Goal: Book appointment/travel/reservation

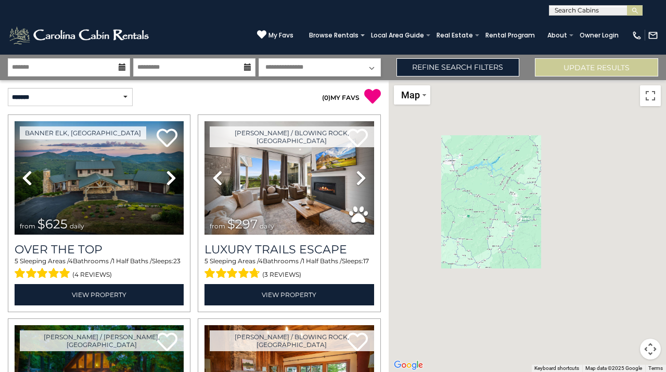
drag, startPoint x: 542, startPoint y: 252, endPoint x: 465, endPoint y: 222, distance: 83.2
click at [465, 222] on div at bounding box center [527, 226] width 277 height 292
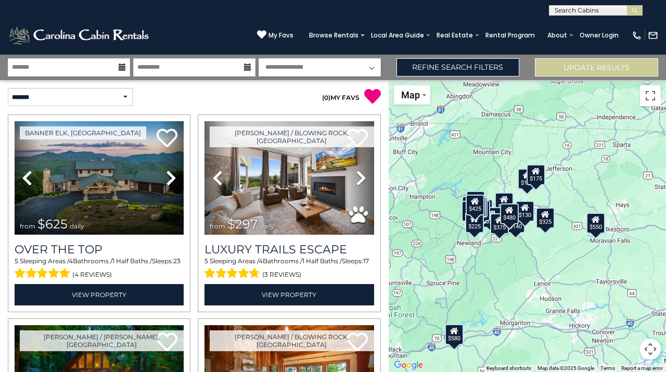
drag, startPoint x: 462, startPoint y: 193, endPoint x: 504, endPoint y: 248, distance: 69.5
click at [504, 248] on div "$625 $297 $175 $165 $300 $580 $290 $424 $395 $270 $185 $265 $230 $550 $349 $230…" at bounding box center [527, 226] width 277 height 292
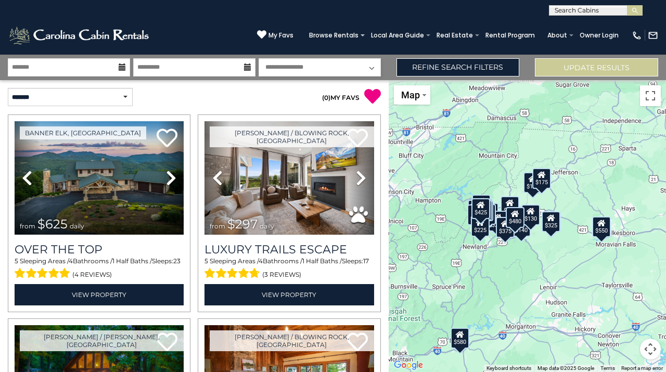
click at [495, 186] on div "$625 $297 $175 $165 $300 $580 $290 $424 $395 $270 $185 $265 $230 $550 $349 $230…" at bounding box center [527, 226] width 277 height 292
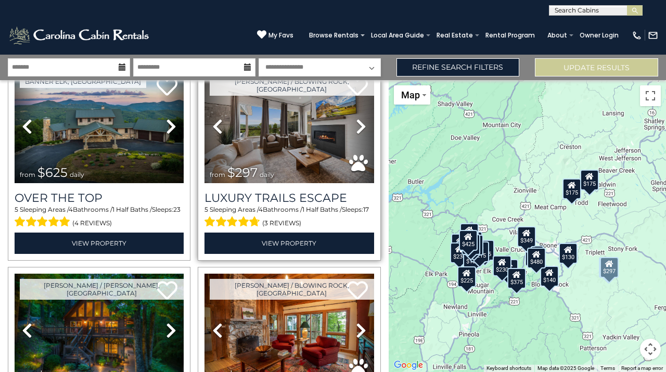
scroll to position [180, 0]
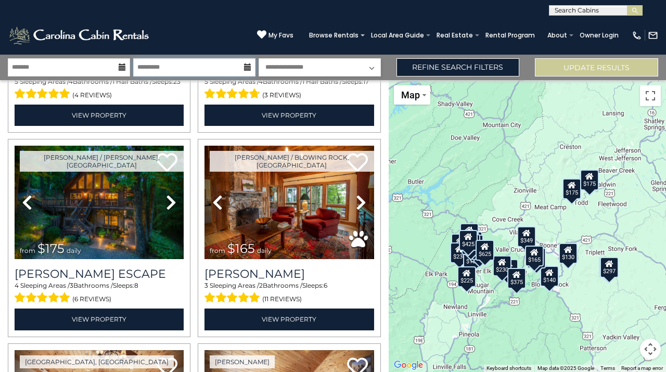
click at [172, 73] on input "text" at bounding box center [194, 67] width 122 height 18
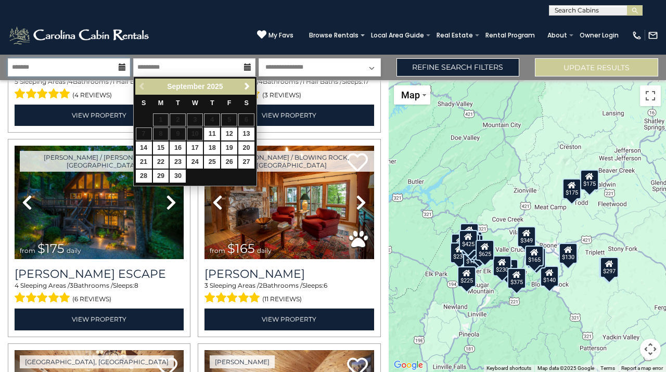
click at [105, 64] on input "text" at bounding box center [69, 67] width 122 height 18
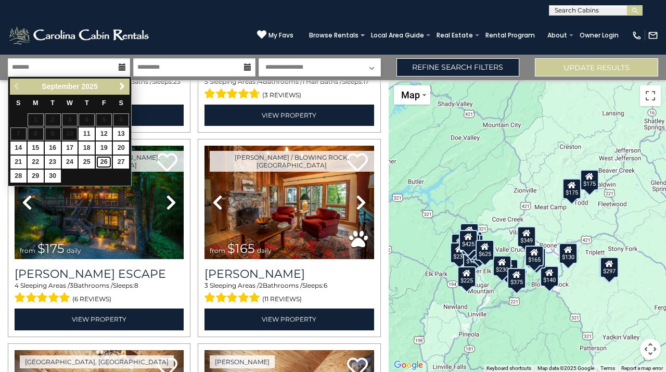
click at [102, 164] on link "26" at bounding box center [104, 162] width 16 height 13
type input "*******"
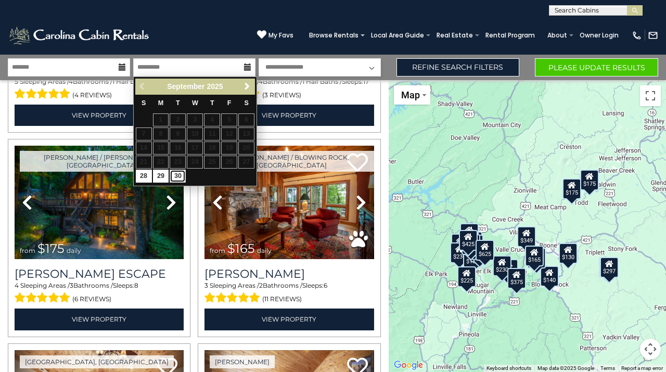
click at [179, 177] on link "30" at bounding box center [178, 176] width 16 height 13
type input "*******"
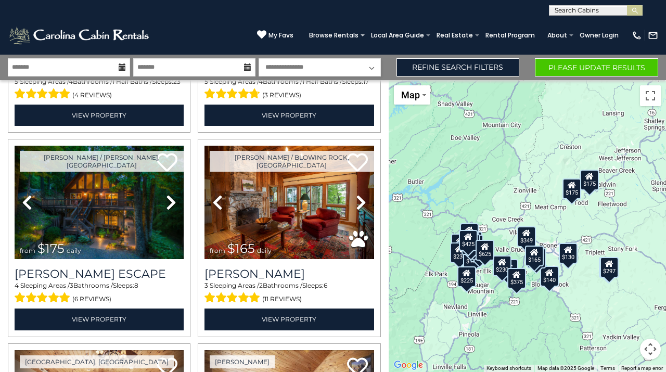
click at [335, 67] on select "**********" at bounding box center [320, 67] width 122 height 18
select select "*"
click at [577, 71] on button "Please Update Results" at bounding box center [596, 67] width 123 height 18
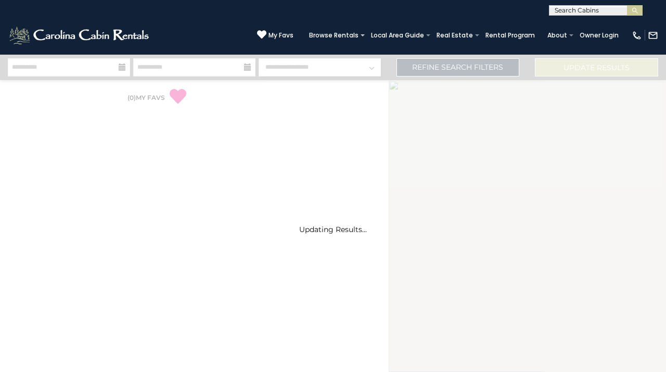
select select "*"
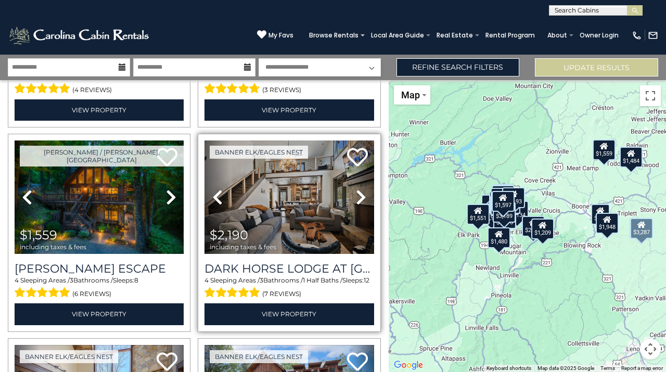
scroll to position [185, 0]
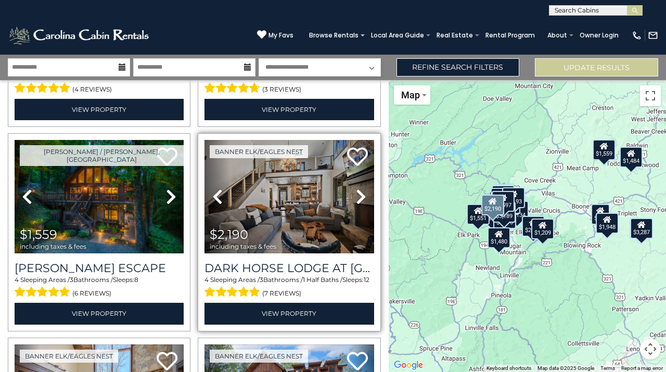
click at [357, 195] on icon at bounding box center [361, 196] width 10 height 17
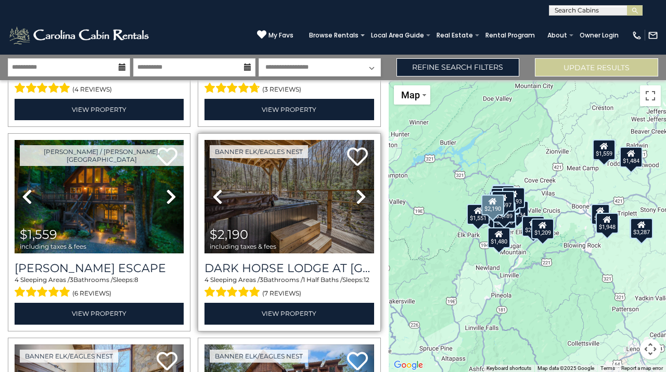
click at [357, 195] on icon at bounding box center [361, 196] width 10 height 17
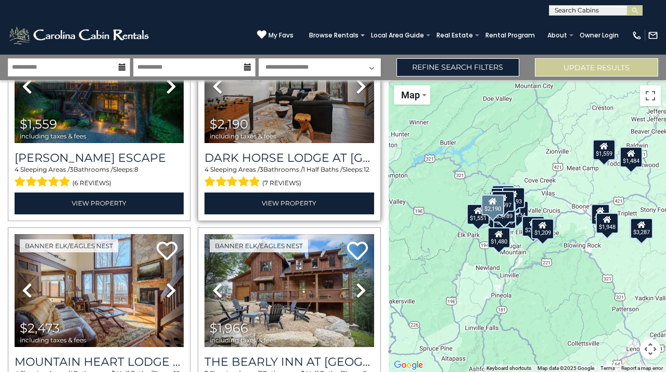
scroll to position [0, 0]
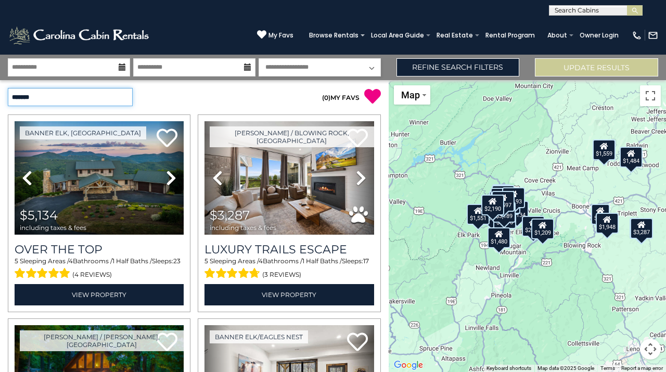
click at [119, 94] on select "**********" at bounding box center [70, 97] width 125 height 18
select select "*********"
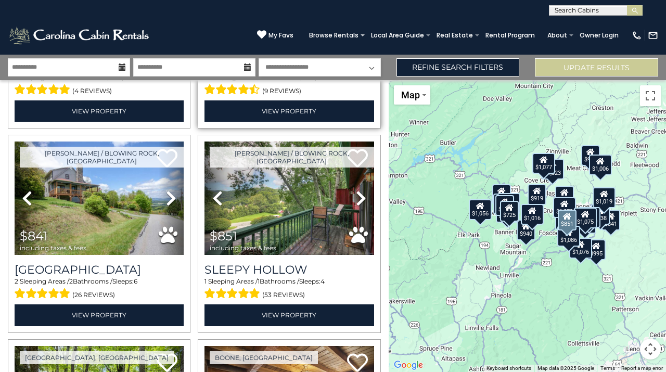
scroll to position [191, 0]
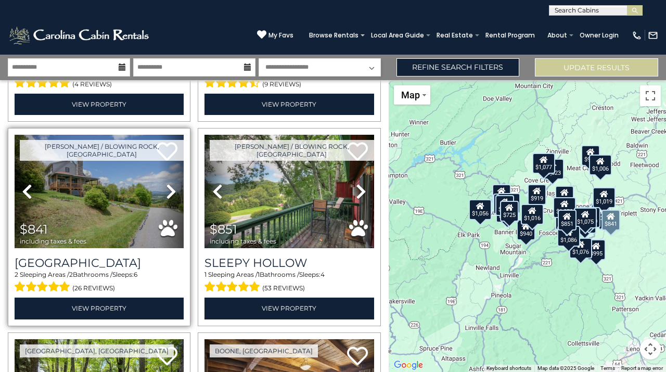
click at [169, 187] on icon at bounding box center [171, 191] width 10 height 17
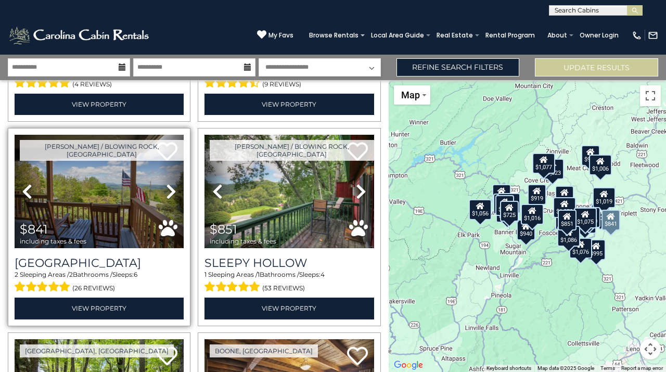
click at [169, 187] on icon at bounding box center [171, 191] width 10 height 17
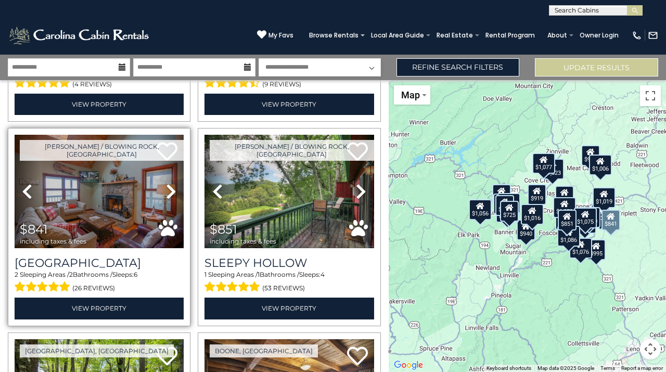
click at [169, 187] on icon at bounding box center [171, 191] width 10 height 17
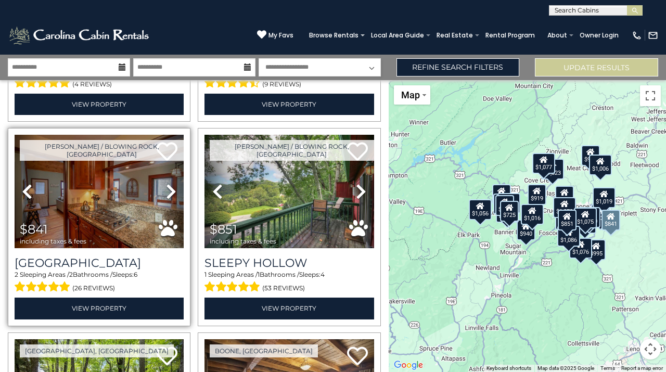
click at [169, 187] on icon at bounding box center [171, 191] width 10 height 17
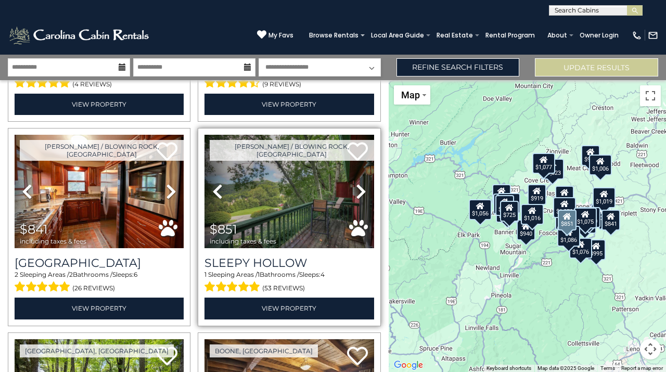
click at [214, 193] on icon at bounding box center [217, 191] width 10 height 17
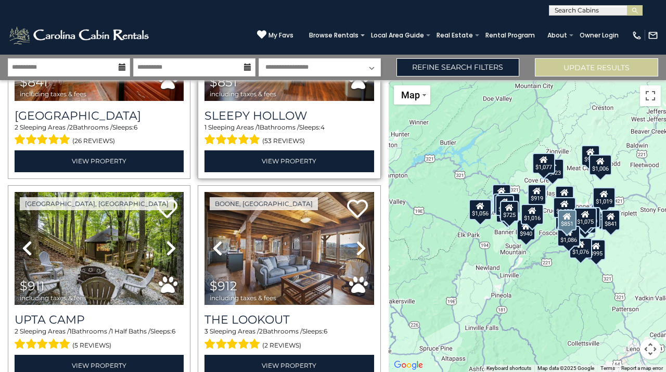
scroll to position [338, 0]
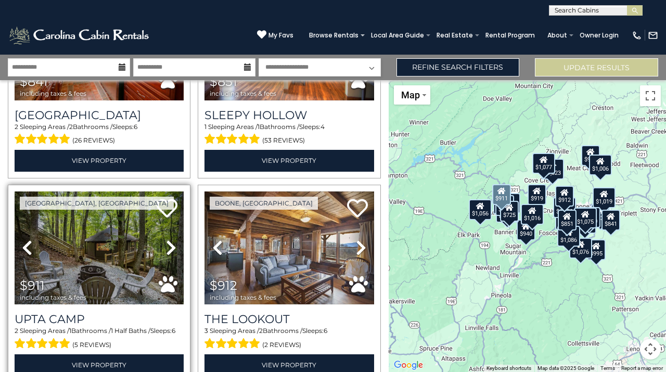
click at [172, 241] on icon at bounding box center [171, 247] width 10 height 17
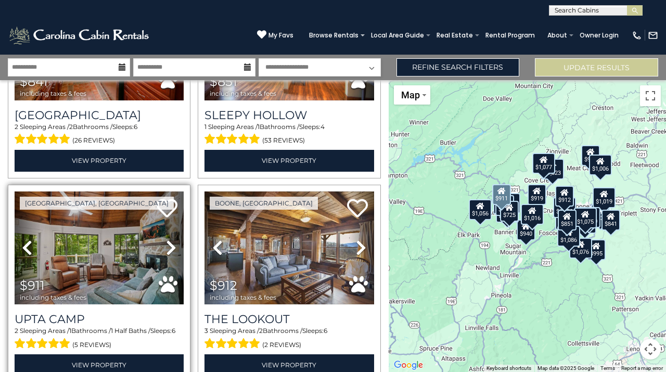
click at [172, 241] on icon at bounding box center [171, 247] width 10 height 17
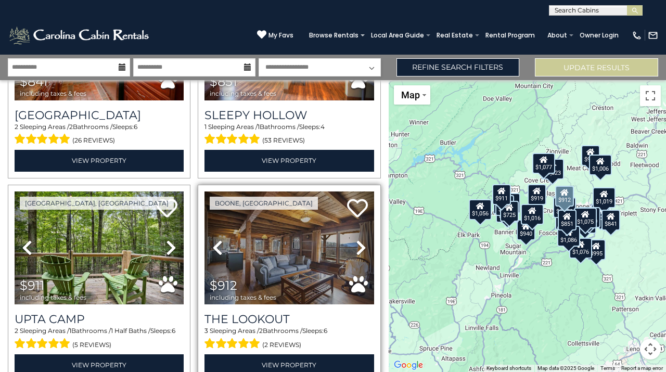
click at [218, 244] on icon at bounding box center [217, 247] width 10 height 17
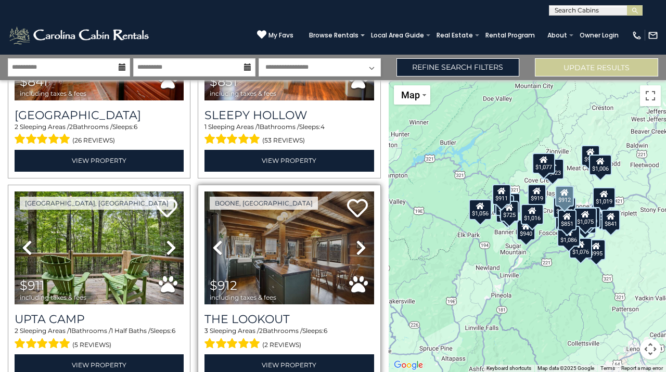
click at [218, 244] on icon at bounding box center [217, 247] width 10 height 17
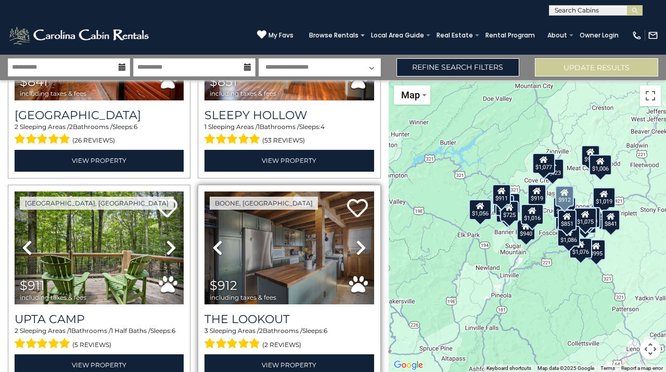
click at [218, 244] on icon at bounding box center [217, 247] width 10 height 17
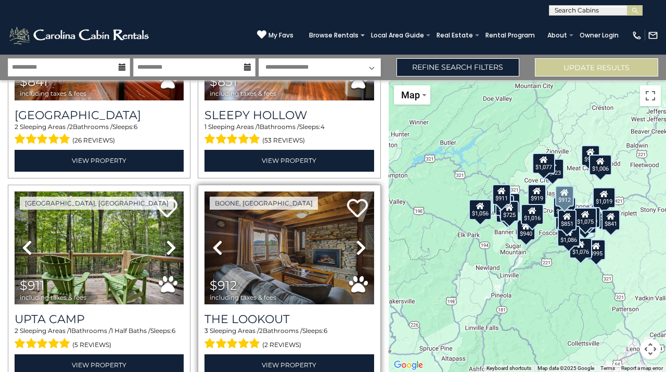
click at [218, 244] on icon at bounding box center [217, 247] width 10 height 17
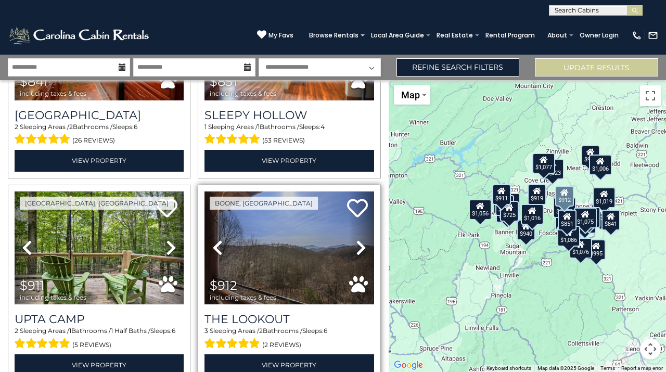
click at [218, 244] on icon at bounding box center [217, 247] width 10 height 17
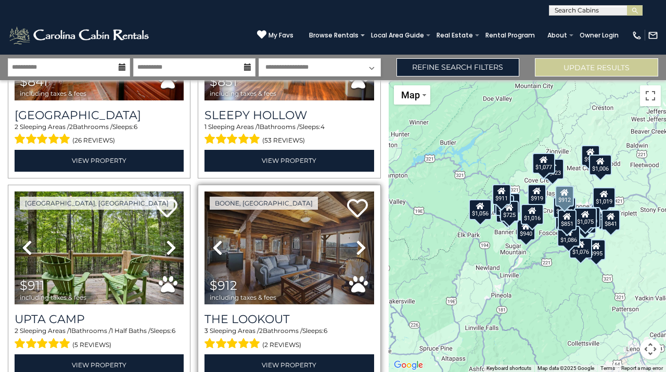
click at [218, 244] on icon at bounding box center [217, 247] width 10 height 17
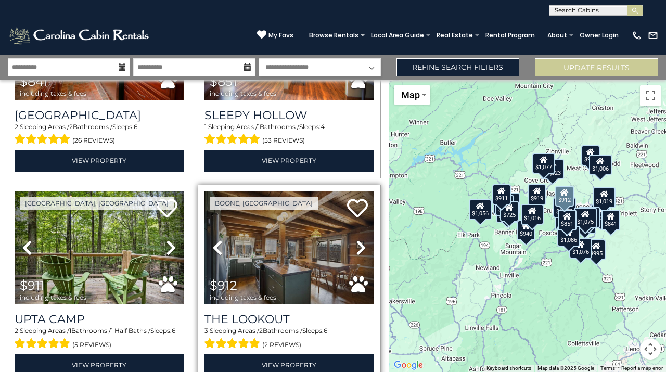
click at [218, 244] on icon at bounding box center [217, 247] width 10 height 17
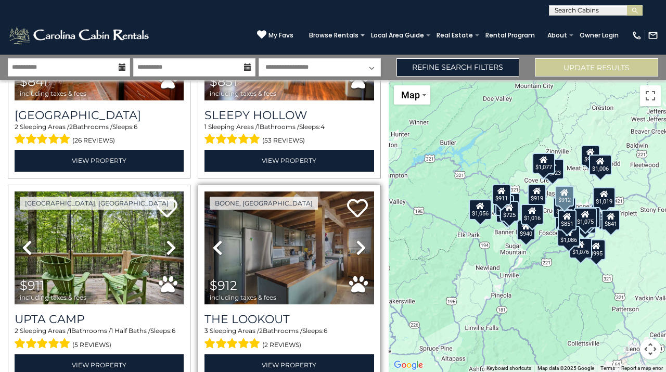
click at [218, 244] on icon at bounding box center [217, 247] width 10 height 17
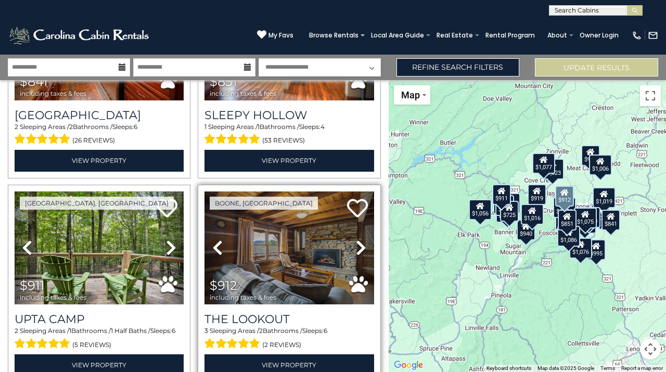
click at [218, 244] on icon at bounding box center [217, 247] width 10 height 17
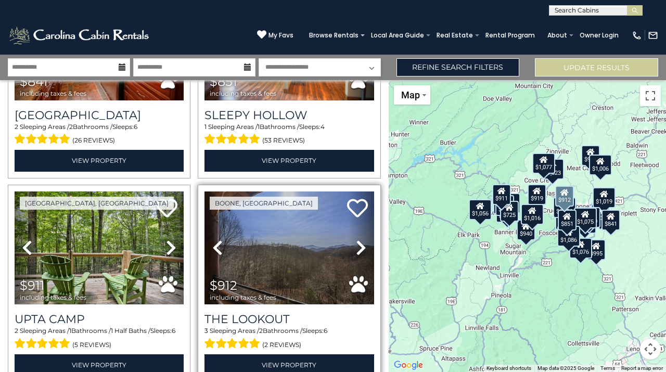
click at [218, 244] on icon at bounding box center [217, 247] width 10 height 17
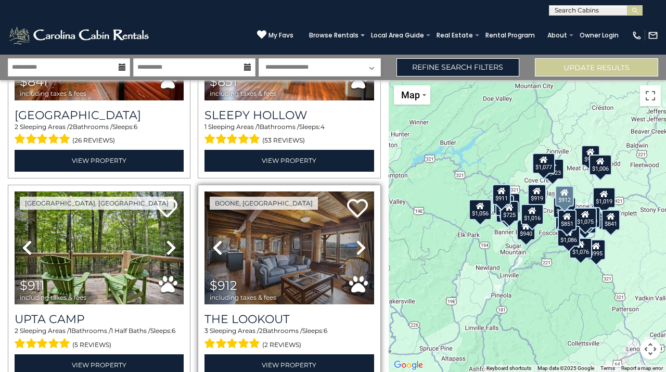
click at [218, 244] on icon at bounding box center [217, 247] width 10 height 17
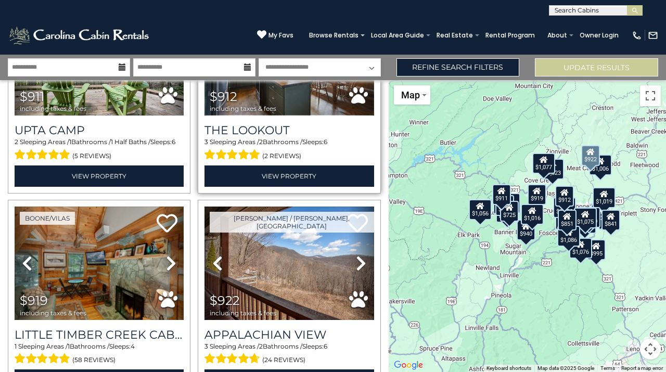
scroll to position [617, 0]
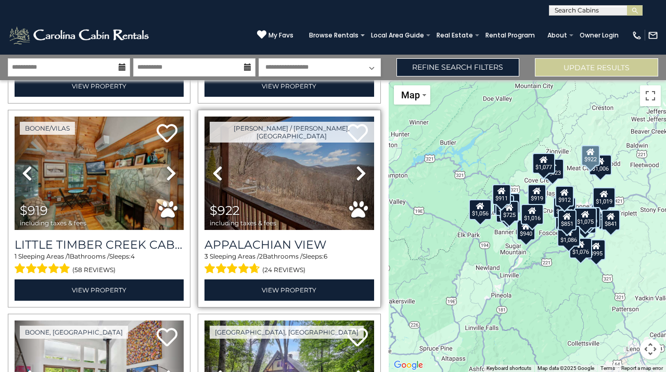
click at [357, 170] on icon at bounding box center [361, 173] width 10 height 17
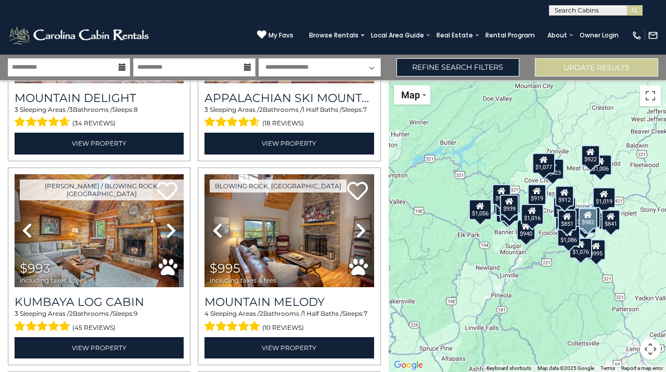
scroll to position [1173, 0]
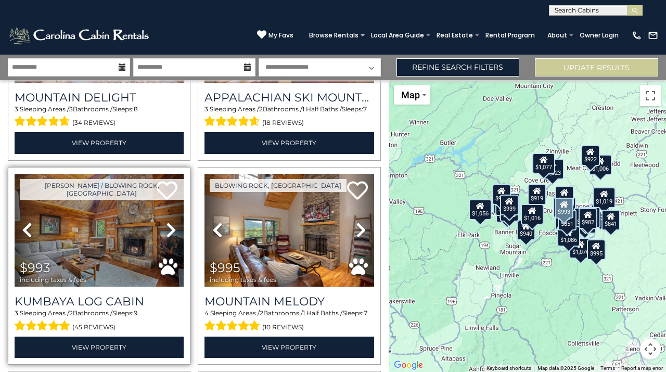
click at [169, 223] on icon at bounding box center [171, 230] width 10 height 17
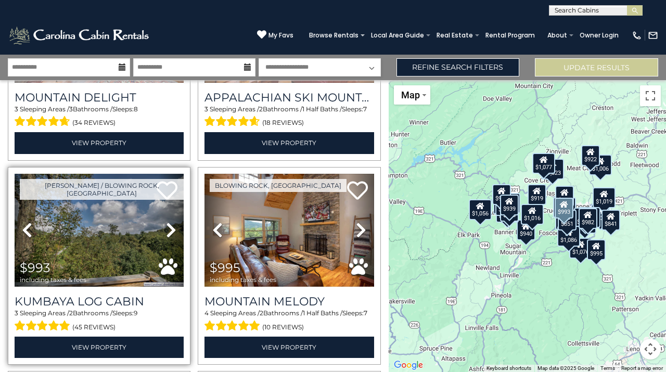
click at [169, 223] on icon at bounding box center [171, 230] width 10 height 17
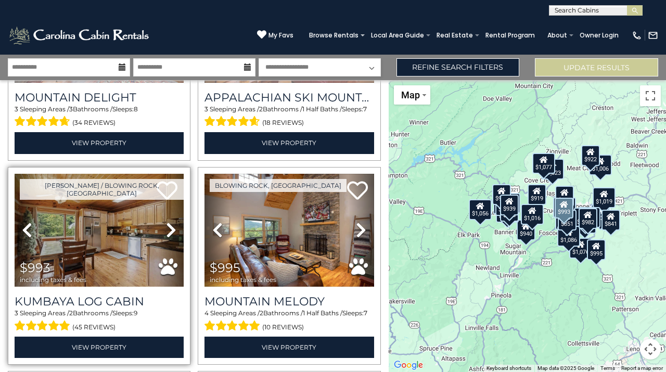
click at [169, 223] on icon at bounding box center [171, 230] width 10 height 17
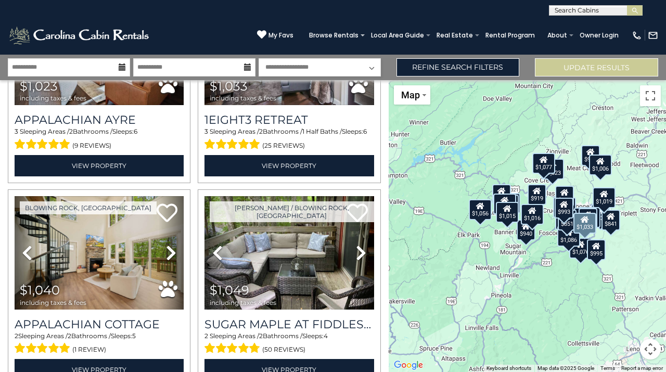
scroll to position [2178, 0]
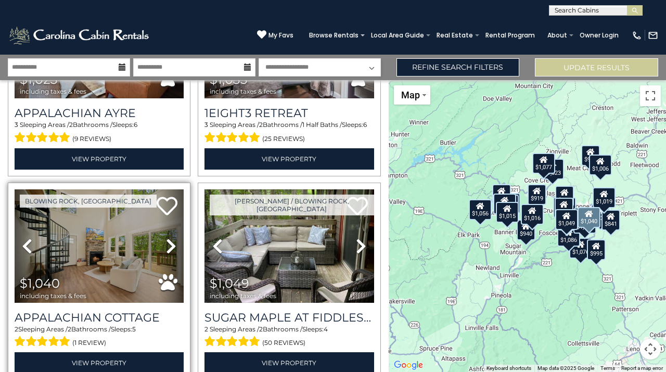
click at [172, 238] on icon at bounding box center [171, 246] width 10 height 17
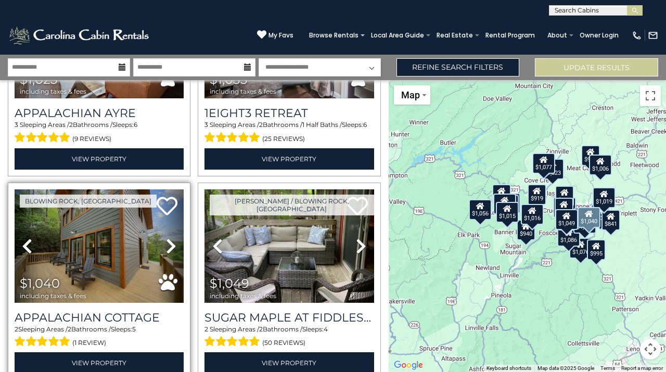
click at [172, 238] on icon at bounding box center [171, 246] width 10 height 17
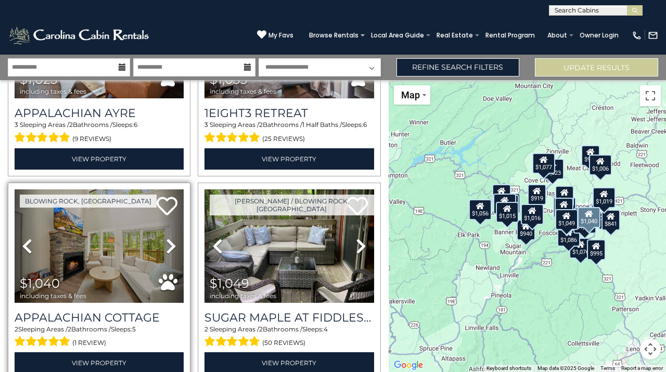
click at [172, 238] on icon at bounding box center [171, 246] width 10 height 17
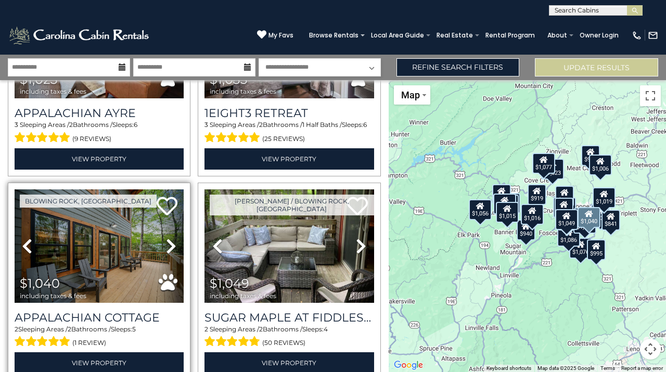
click at [172, 238] on icon at bounding box center [171, 246] width 10 height 17
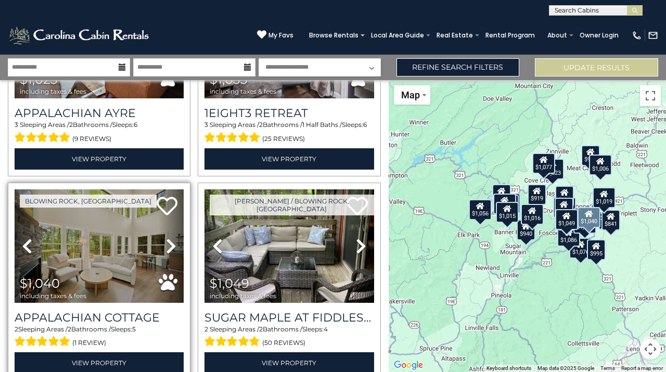
click at [172, 238] on icon at bounding box center [171, 246] width 10 height 17
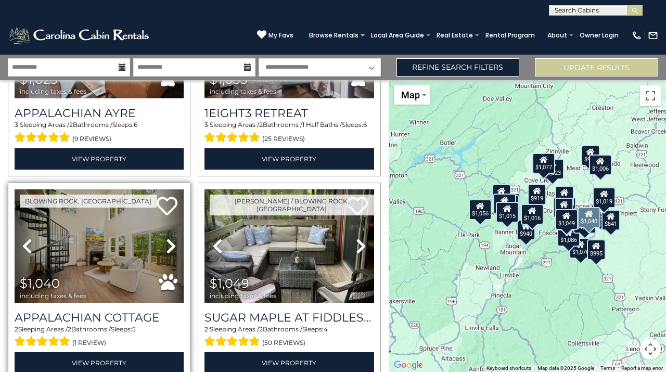
click at [172, 238] on icon at bounding box center [171, 246] width 10 height 17
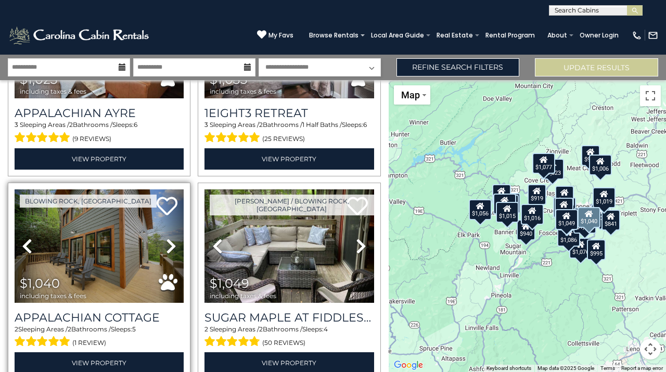
click at [172, 238] on icon at bounding box center [171, 246] width 10 height 17
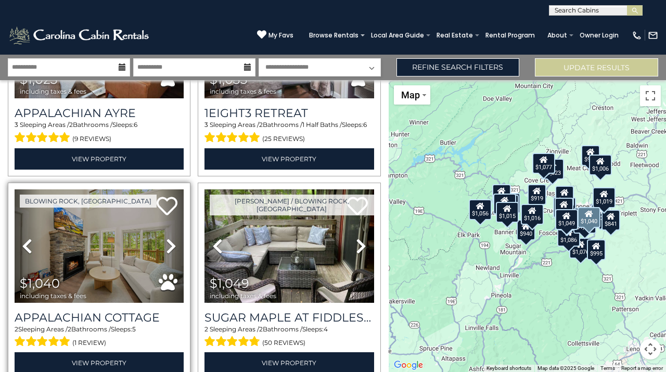
click at [172, 238] on icon at bounding box center [171, 246] width 10 height 17
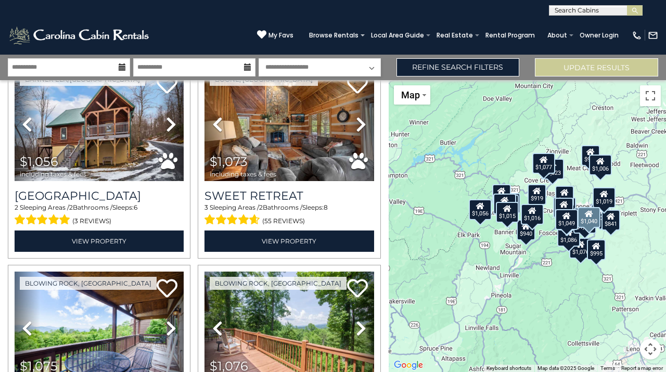
scroll to position [2499, 0]
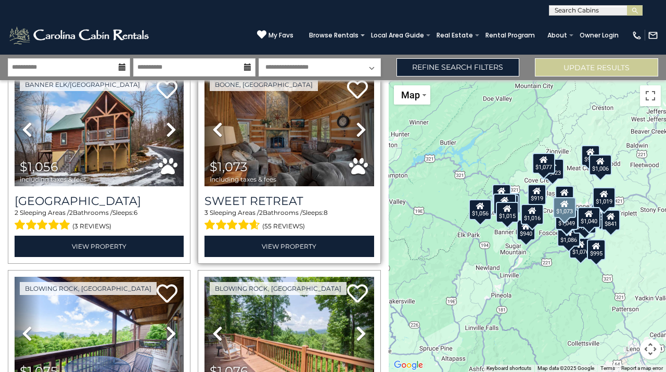
click at [213, 121] on icon at bounding box center [217, 129] width 10 height 17
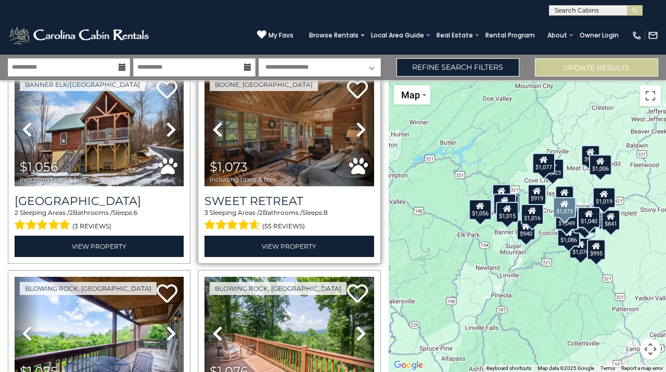
click at [213, 121] on icon at bounding box center [217, 129] width 10 height 17
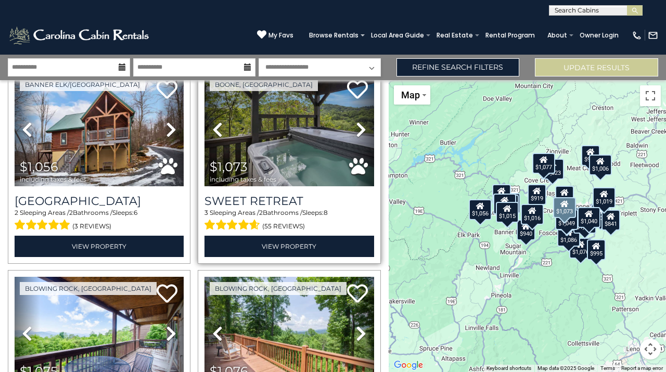
click at [213, 121] on icon at bounding box center [217, 129] width 10 height 17
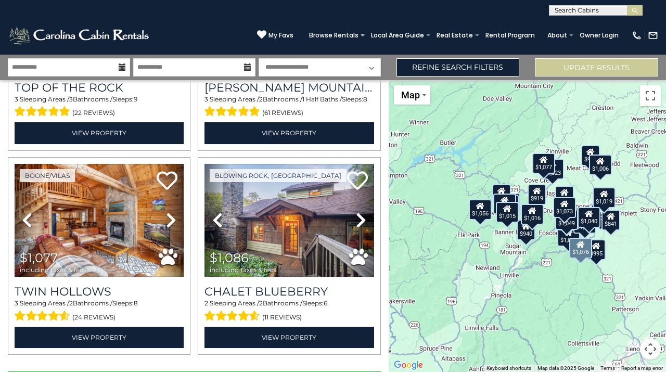
scroll to position [2818, 0]
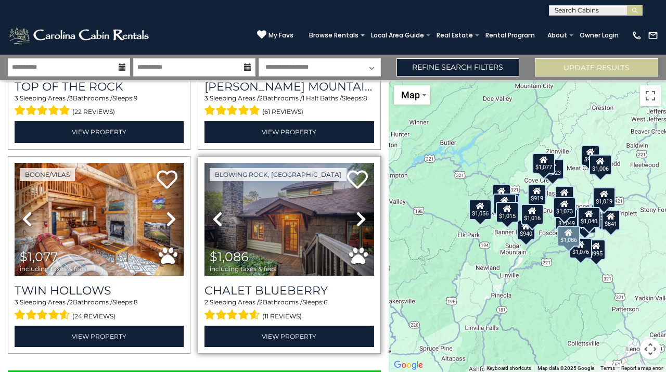
click at [358, 211] on icon at bounding box center [361, 219] width 10 height 17
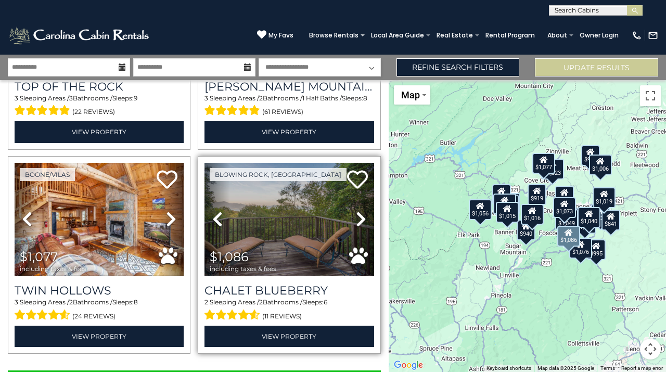
click at [358, 211] on icon at bounding box center [361, 219] width 10 height 17
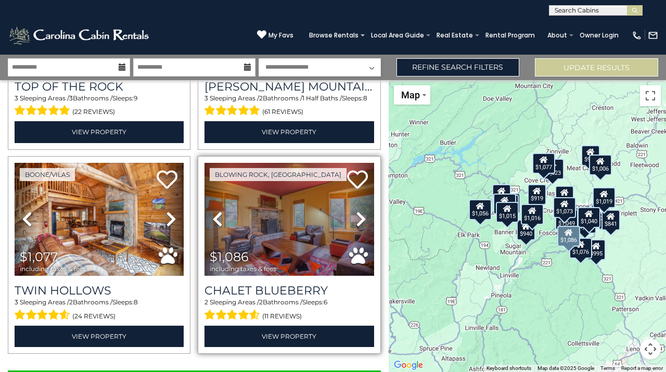
scroll to position [2842, 0]
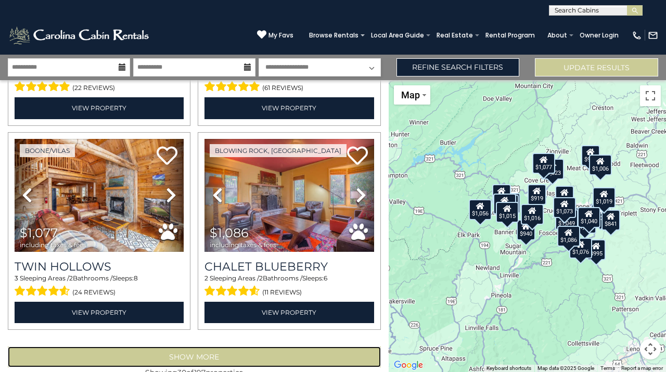
click at [225, 347] on button "Show More" at bounding box center [194, 357] width 373 height 21
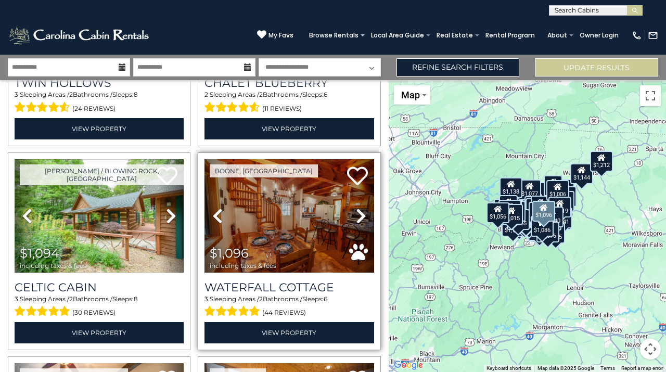
scroll to position [3026, 0]
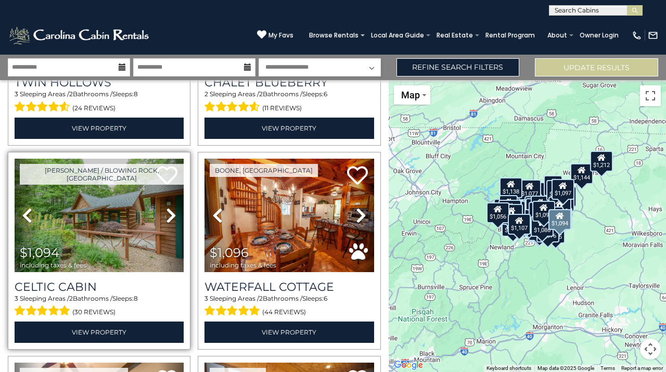
click at [168, 207] on icon at bounding box center [171, 215] width 10 height 17
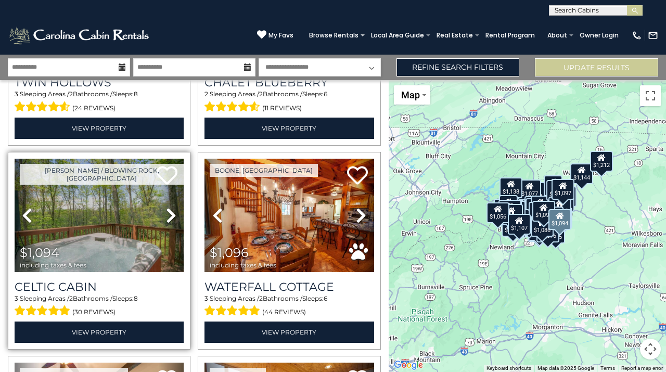
click at [168, 207] on icon at bounding box center [171, 215] width 10 height 17
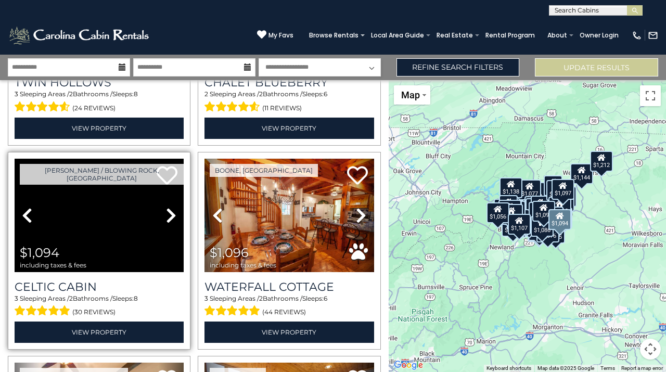
click at [168, 207] on icon at bounding box center [171, 215] width 10 height 17
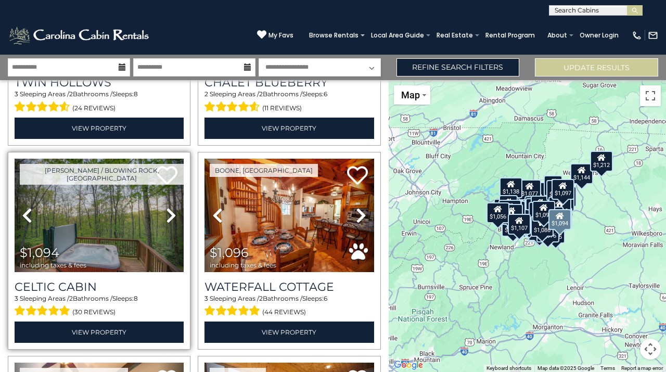
click at [170, 207] on icon at bounding box center [171, 215] width 10 height 17
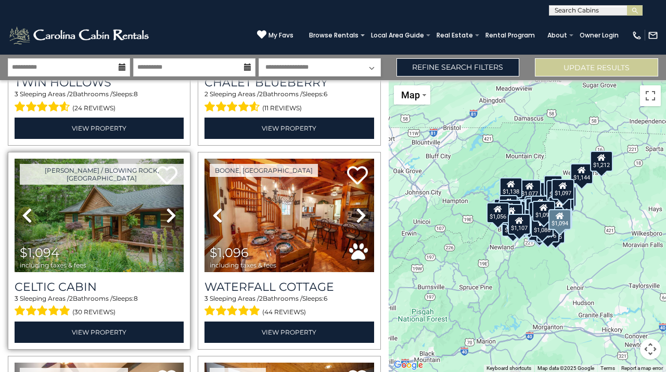
click at [170, 207] on icon at bounding box center [171, 215] width 10 height 17
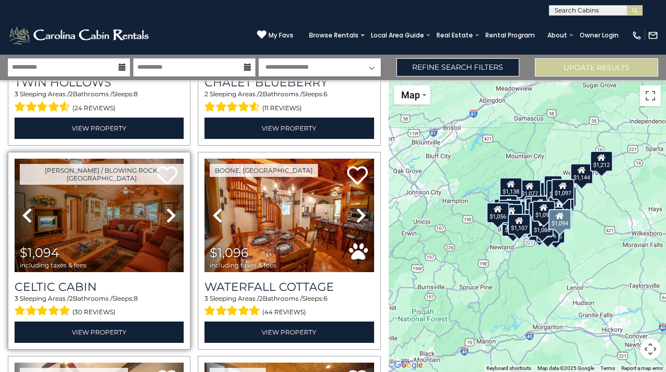
click at [170, 207] on icon at bounding box center [171, 215] width 10 height 17
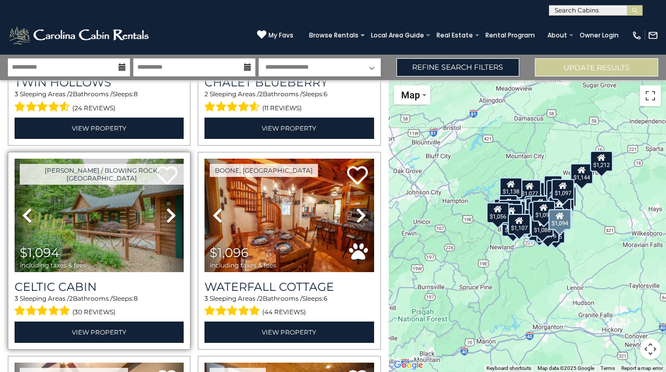
click at [170, 207] on icon at bounding box center [171, 215] width 10 height 17
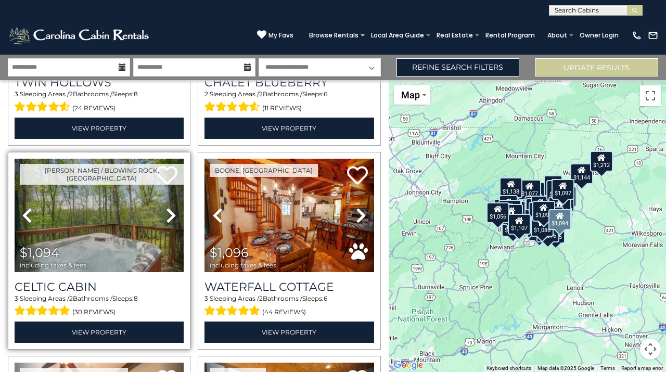
click at [170, 207] on icon at bounding box center [171, 215] width 10 height 17
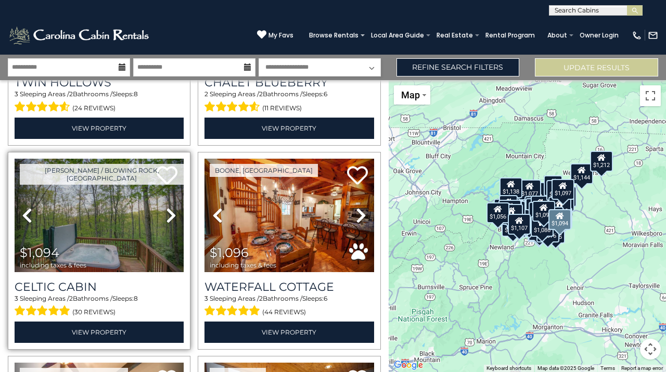
click at [170, 207] on icon at bounding box center [171, 215] width 10 height 17
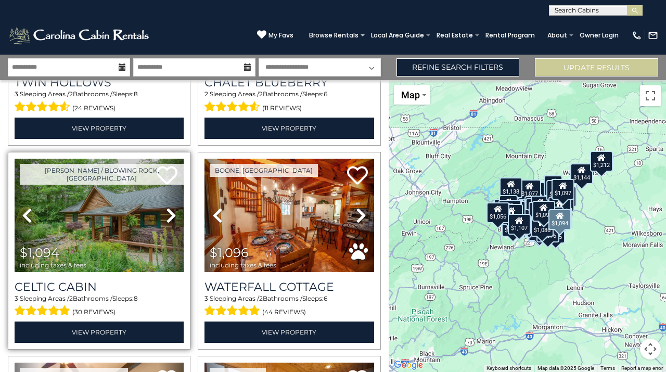
click at [170, 207] on icon at bounding box center [171, 215] width 10 height 17
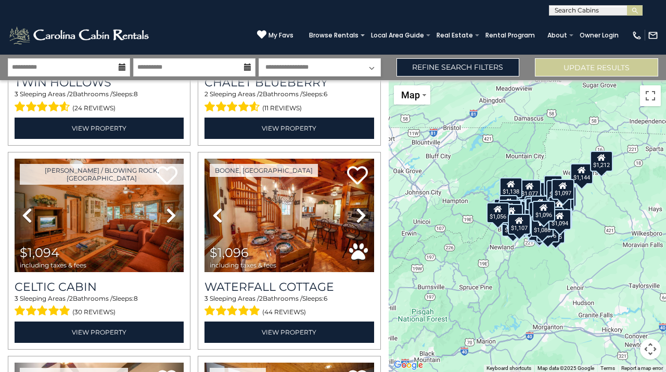
click at [562, 274] on div "$711 $725 $841 $851 $911 $912 $919 $922 $938 $939 $940 $982 $993 $995 $1,006 $1…" at bounding box center [527, 226] width 277 height 292
click at [577, 253] on div "$711 $725 $841 $851 $911 $912 $919 $922 $938 $939 $940 $982 $993 $995 $1,006 $1…" at bounding box center [527, 226] width 277 height 292
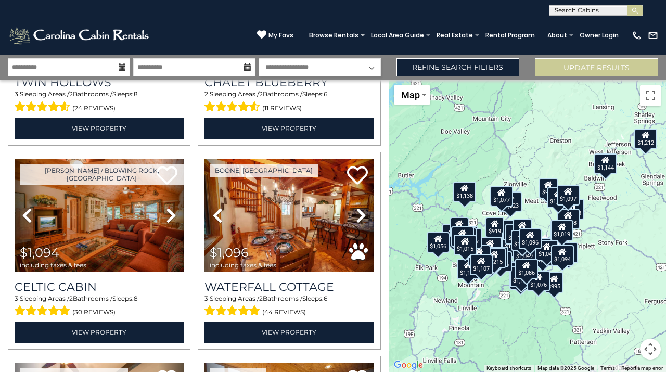
drag, startPoint x: 556, startPoint y: 231, endPoint x: 573, endPoint y: 292, distance: 63.3
click at [574, 292] on div "$711 $725 $841 $851 $911 $912 $919 $922 $938 $939 $940 $982 $993 $995 $1,006 $1…" at bounding box center [527, 226] width 277 height 292
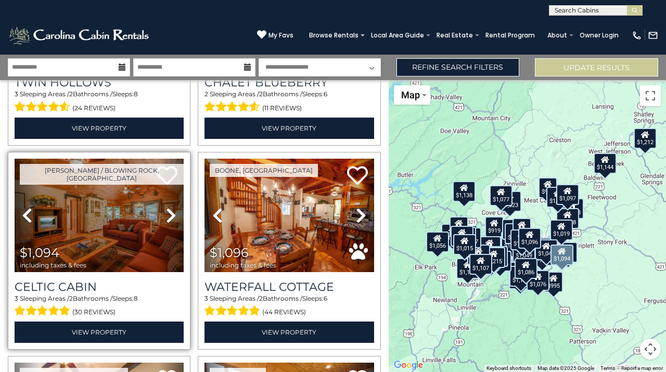
click at [167, 207] on icon at bounding box center [171, 215] width 10 height 17
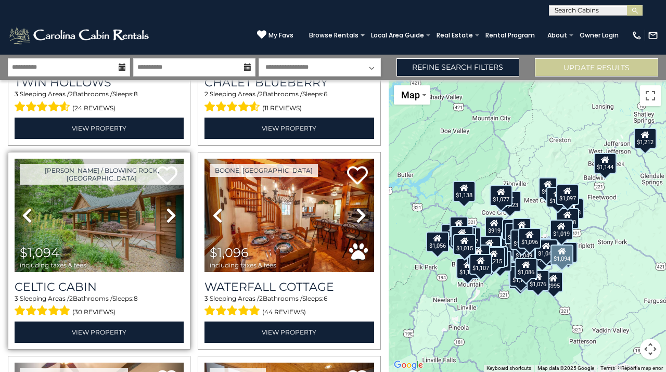
click at [167, 207] on icon at bounding box center [171, 215] width 10 height 17
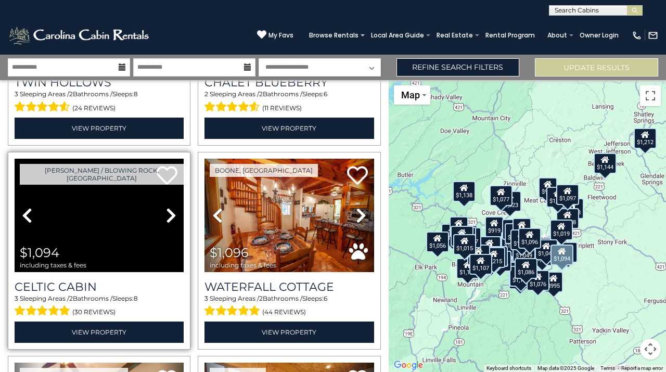
click at [167, 207] on icon at bounding box center [171, 215] width 10 height 17
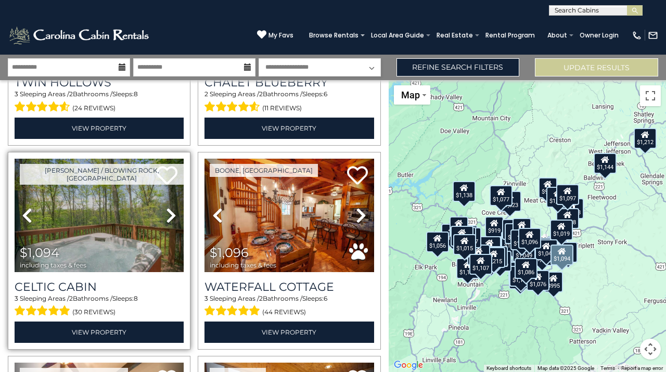
click at [167, 207] on icon at bounding box center [171, 215] width 10 height 17
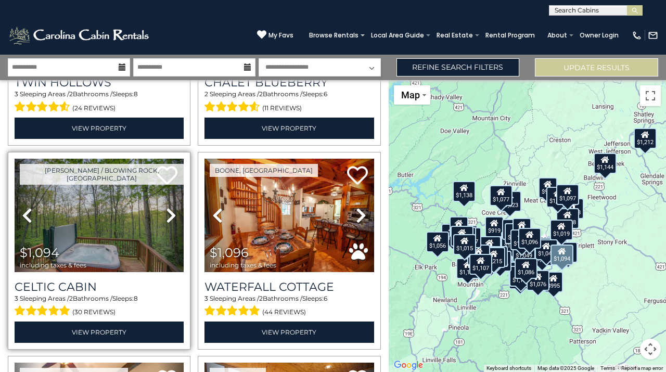
click at [167, 207] on icon at bounding box center [171, 215] width 10 height 17
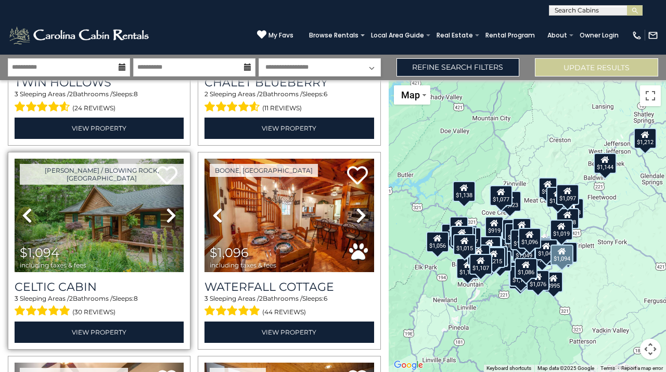
click at [167, 207] on icon at bounding box center [171, 215] width 10 height 17
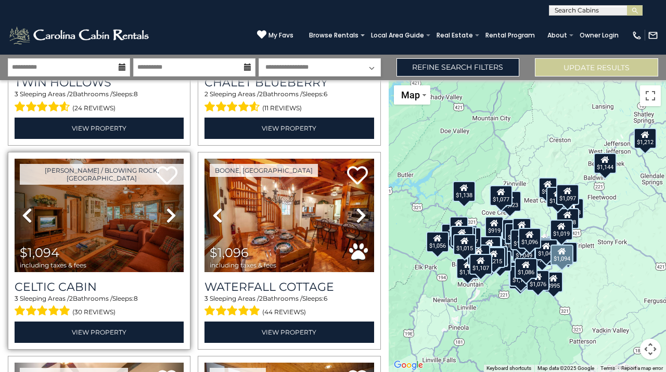
click at [167, 207] on icon at bounding box center [171, 215] width 10 height 17
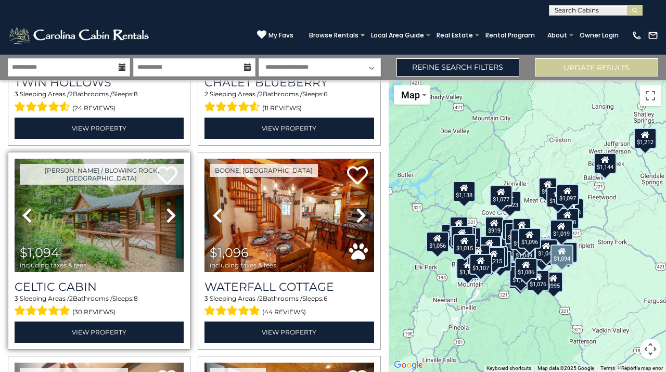
click at [167, 207] on icon at bounding box center [171, 215] width 10 height 17
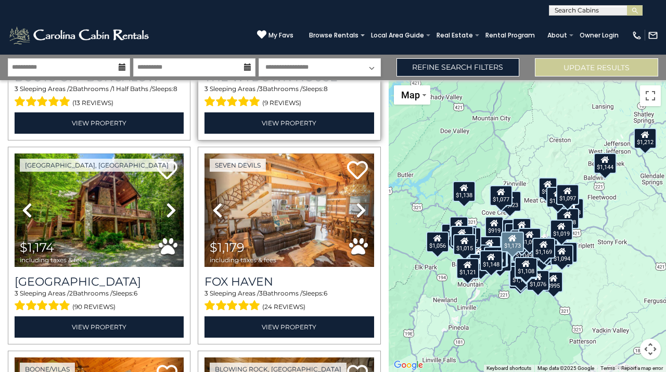
scroll to position [4669, 0]
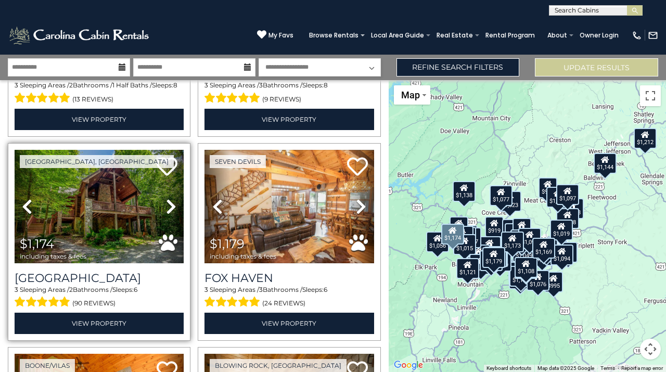
click at [166, 198] on icon at bounding box center [171, 206] width 10 height 17
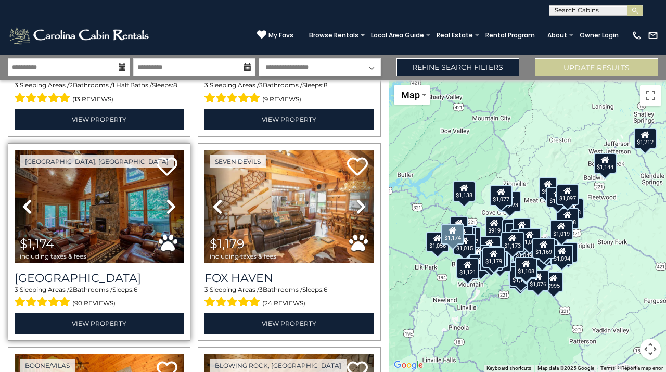
click at [166, 198] on icon at bounding box center [171, 206] width 10 height 17
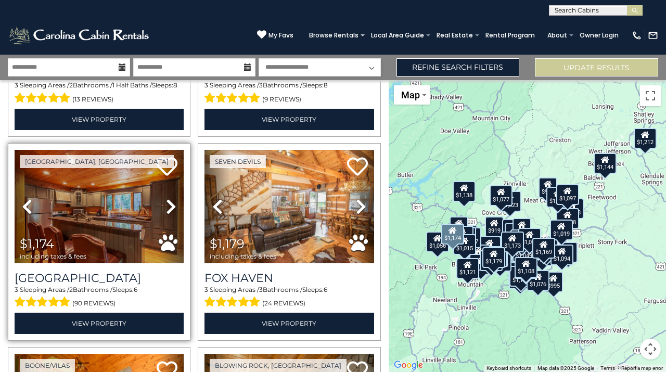
click at [166, 198] on icon at bounding box center [171, 206] width 10 height 17
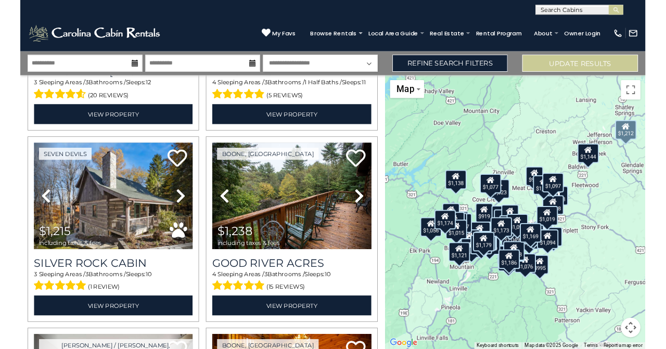
scroll to position [5494, 0]
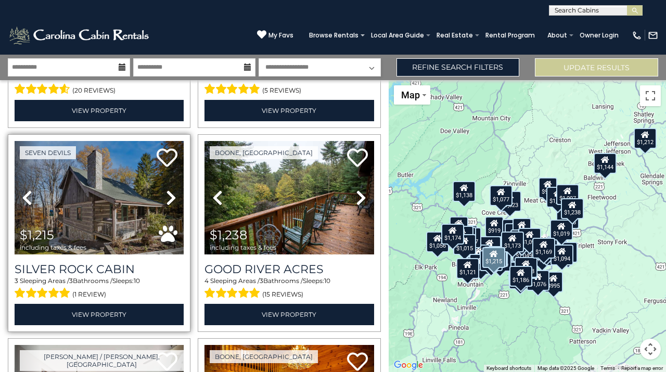
click at [171, 190] on icon at bounding box center [171, 198] width 10 height 17
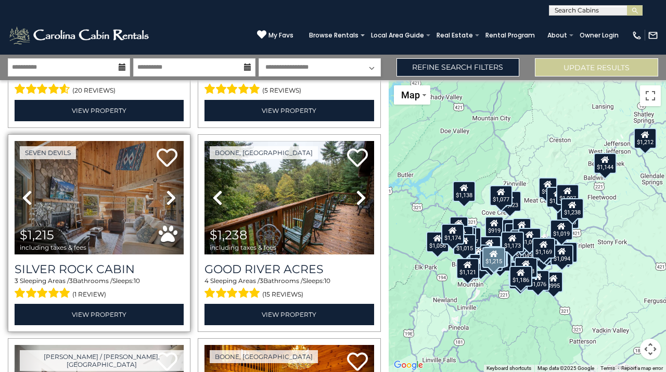
click at [171, 190] on icon at bounding box center [171, 198] width 10 height 17
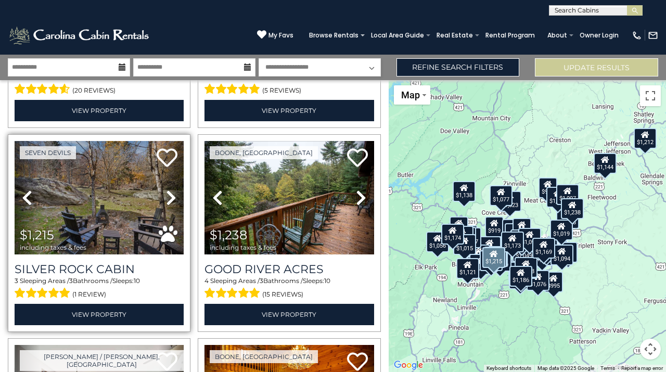
click at [171, 190] on icon at bounding box center [171, 198] width 10 height 17
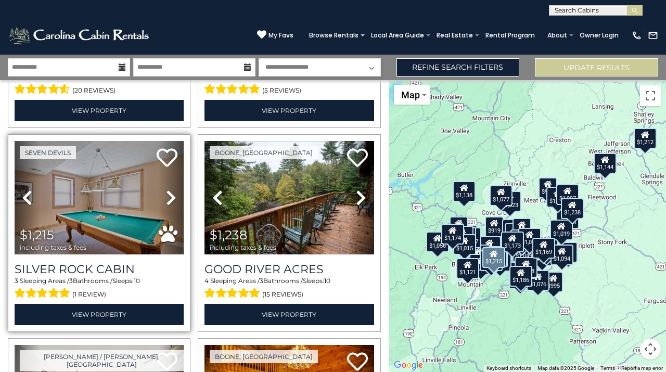
click at [171, 190] on icon at bounding box center [171, 198] width 10 height 17
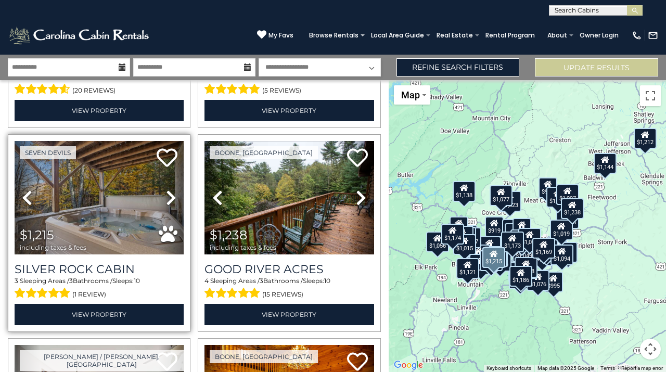
click at [171, 190] on icon at bounding box center [171, 198] width 10 height 17
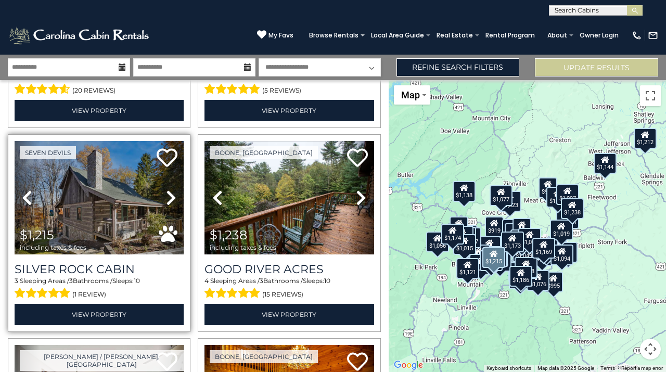
click at [171, 190] on icon at bounding box center [171, 198] width 10 height 17
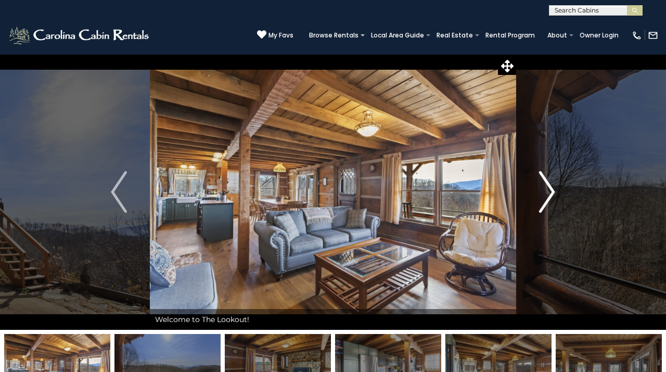
click at [547, 180] on img "Next" at bounding box center [547, 192] width 16 height 42
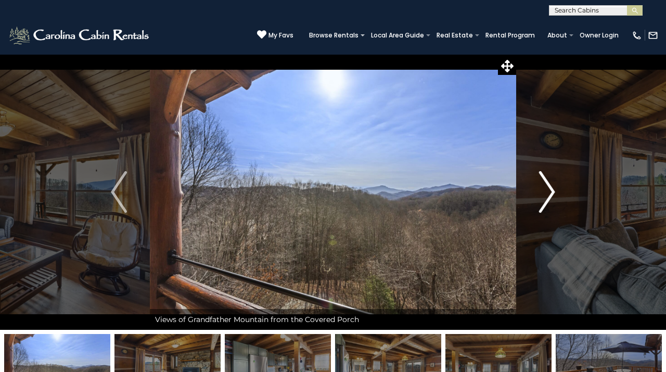
click at [547, 180] on img "Next" at bounding box center [547, 192] width 16 height 42
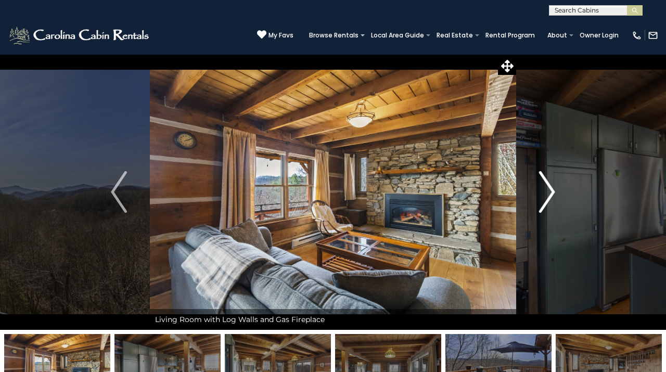
click at [547, 180] on img "Next" at bounding box center [547, 192] width 16 height 42
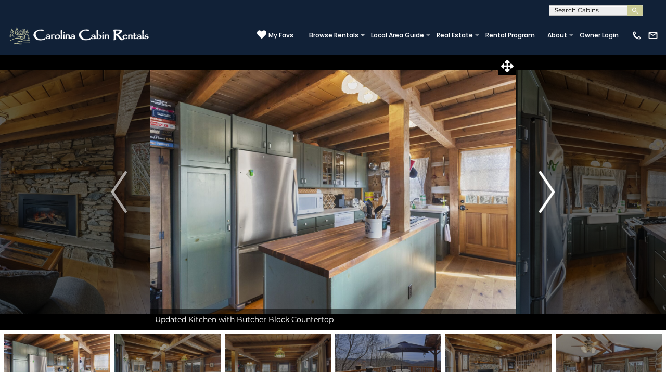
click at [547, 180] on img "Next" at bounding box center [547, 192] width 16 height 42
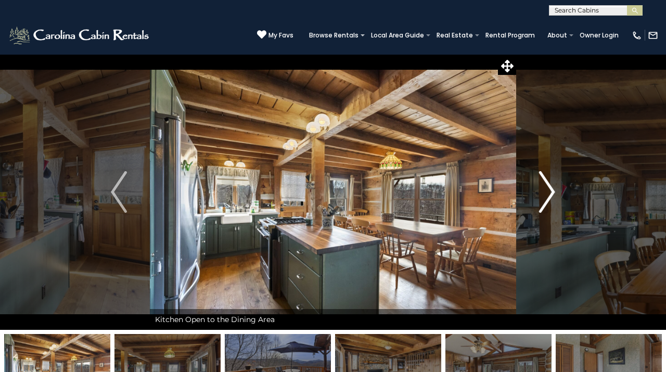
click at [547, 180] on img "Next" at bounding box center [547, 192] width 16 height 42
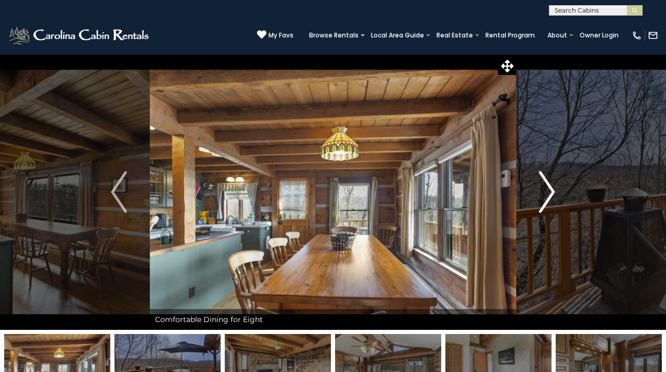
click at [547, 179] on img "Next" at bounding box center [547, 192] width 16 height 42
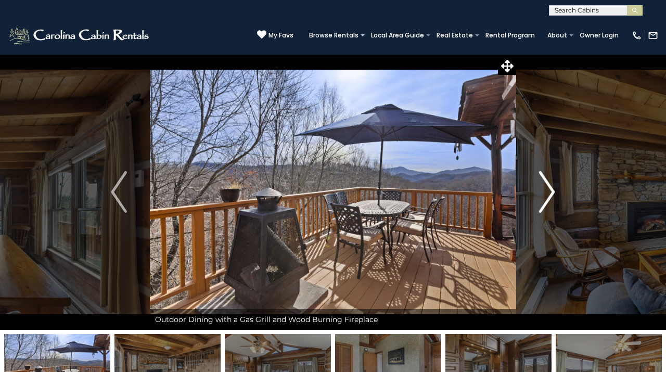
click at [547, 179] on img "Next" at bounding box center [547, 192] width 16 height 42
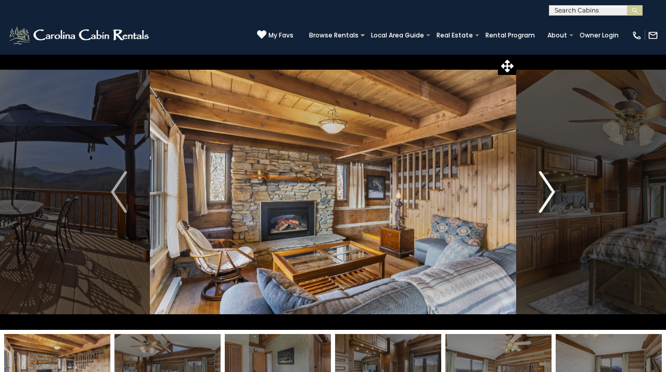
click at [547, 179] on img "Next" at bounding box center [547, 192] width 16 height 42
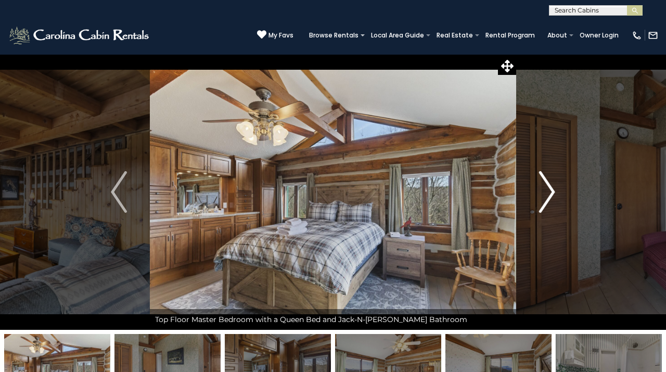
click at [547, 179] on img "Next" at bounding box center [547, 192] width 16 height 42
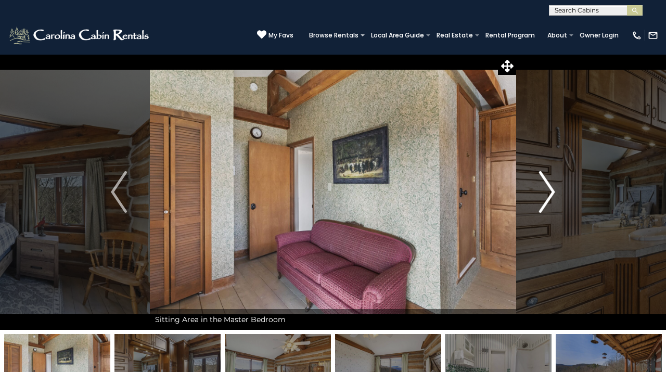
click at [547, 179] on img "Next" at bounding box center [547, 192] width 16 height 42
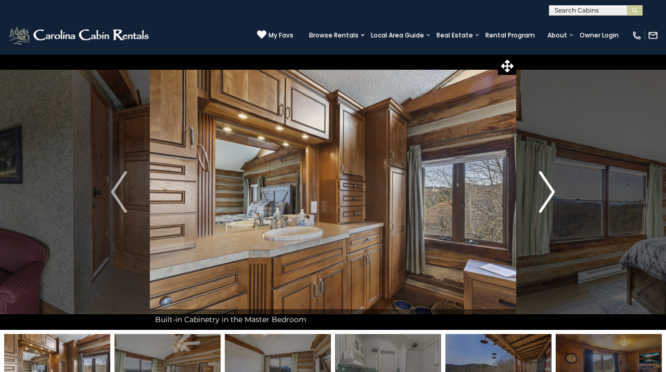
click at [547, 179] on img "Next" at bounding box center [547, 192] width 16 height 42
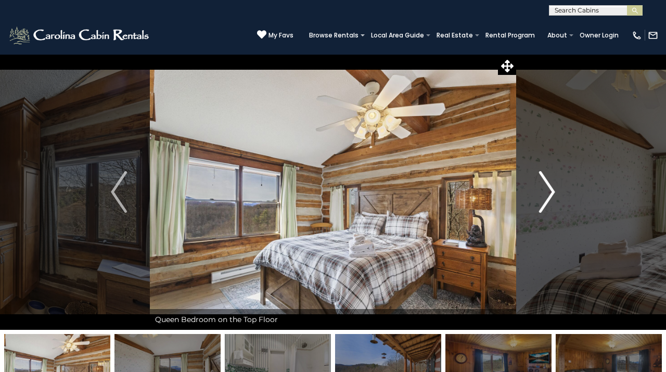
click at [547, 179] on img "Next" at bounding box center [547, 192] width 16 height 42
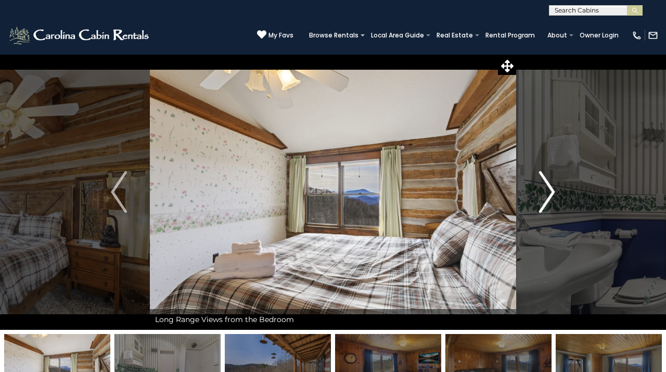
click at [547, 179] on img "Next" at bounding box center [547, 192] width 16 height 42
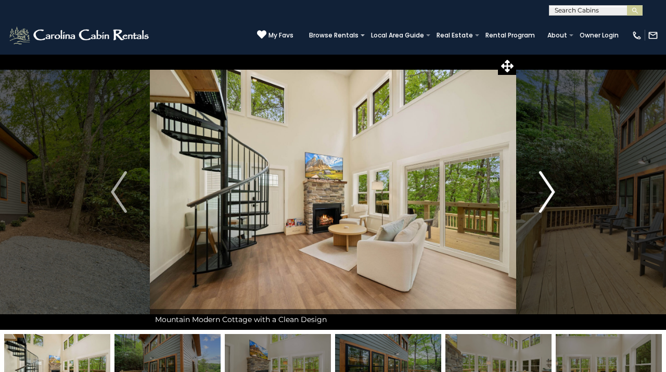
click at [548, 190] on img "Next" at bounding box center [547, 192] width 16 height 42
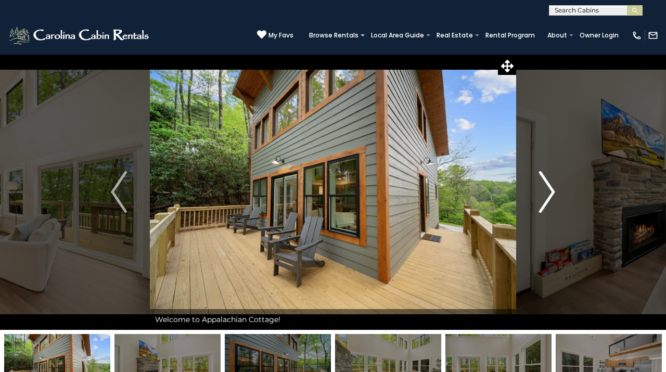
click at [548, 190] on img "Next" at bounding box center [547, 192] width 16 height 42
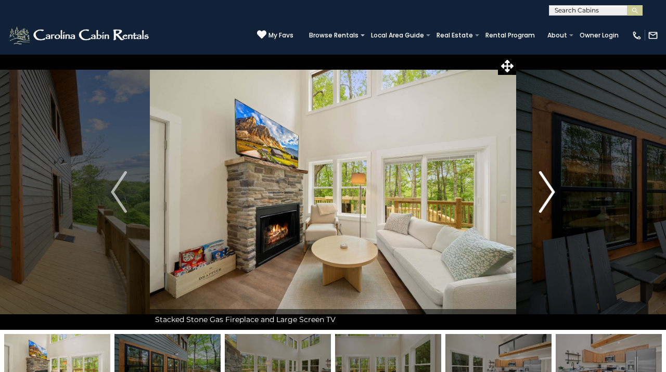
click at [548, 190] on img "Next" at bounding box center [547, 192] width 16 height 42
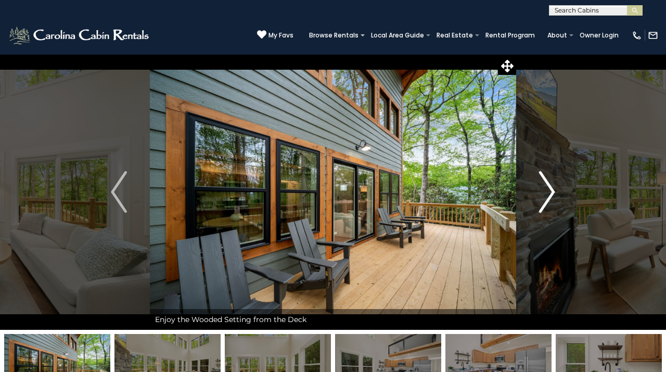
click at [548, 190] on img "Next" at bounding box center [547, 192] width 16 height 42
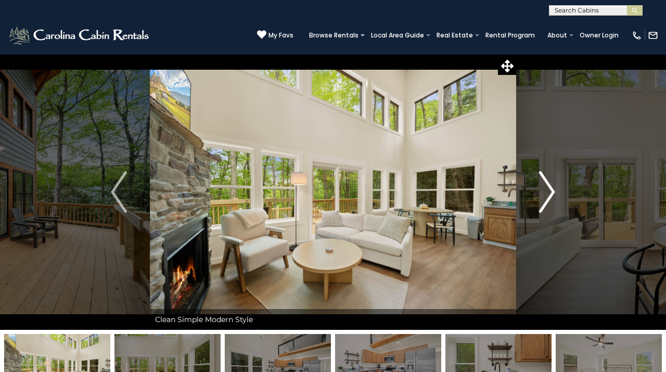
click at [548, 190] on img "Next" at bounding box center [547, 192] width 16 height 42
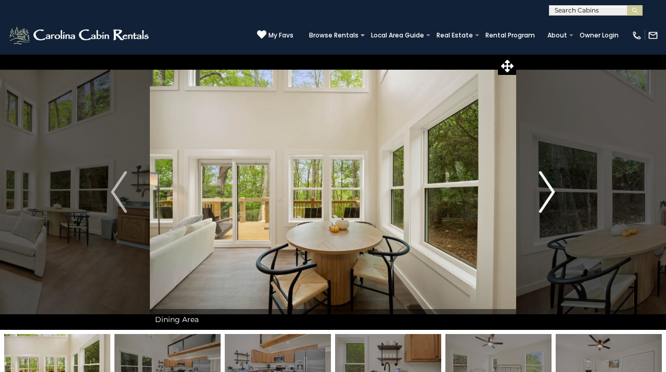
click at [548, 189] on img "Next" at bounding box center [547, 192] width 16 height 42
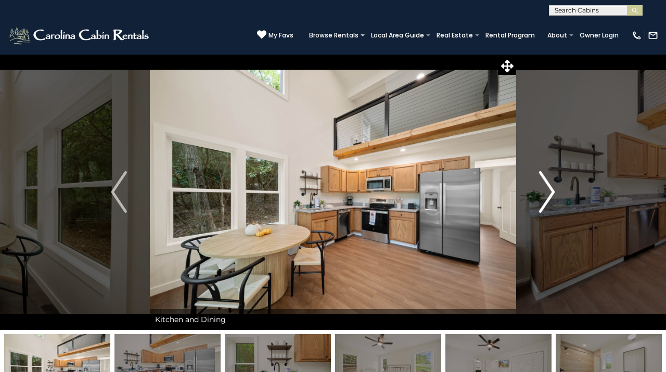
click at [548, 188] on img "Next" at bounding box center [547, 192] width 16 height 42
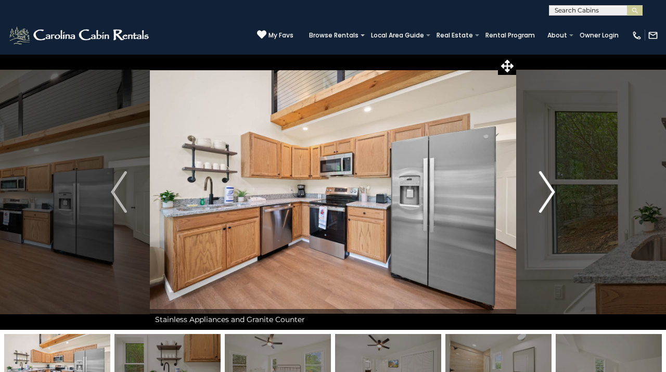
click at [548, 188] on img "Next" at bounding box center [547, 192] width 16 height 42
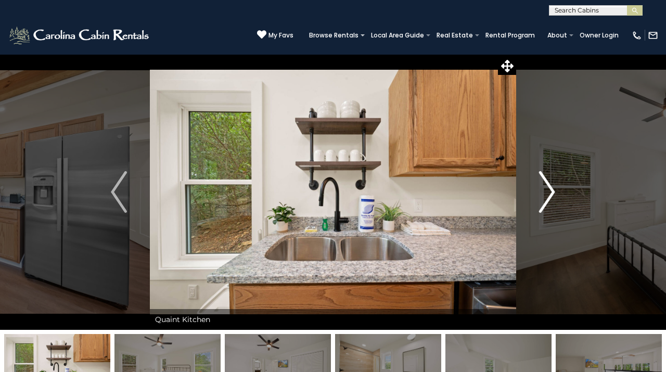
click at [548, 188] on img "Next" at bounding box center [547, 192] width 16 height 42
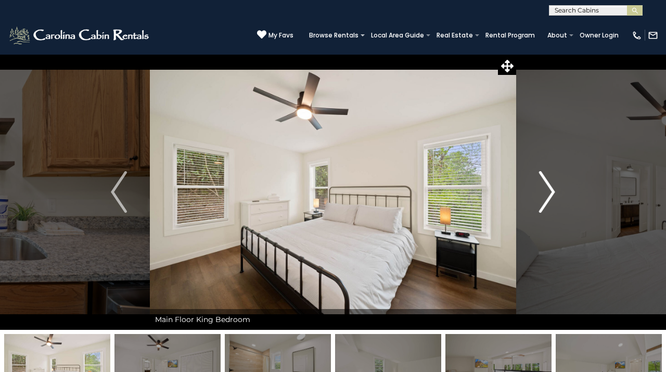
click at [548, 188] on img "Next" at bounding box center [547, 192] width 16 height 42
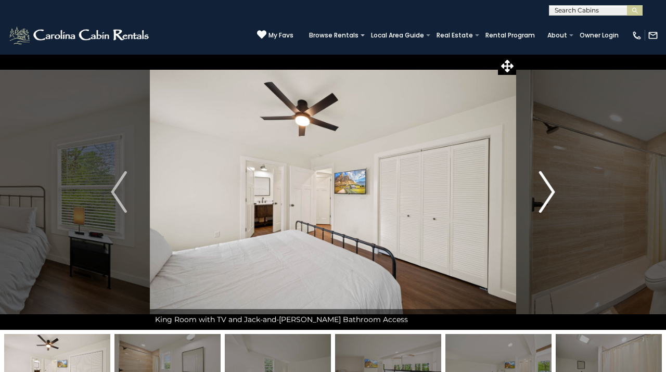
click at [548, 188] on img "Next" at bounding box center [547, 192] width 16 height 42
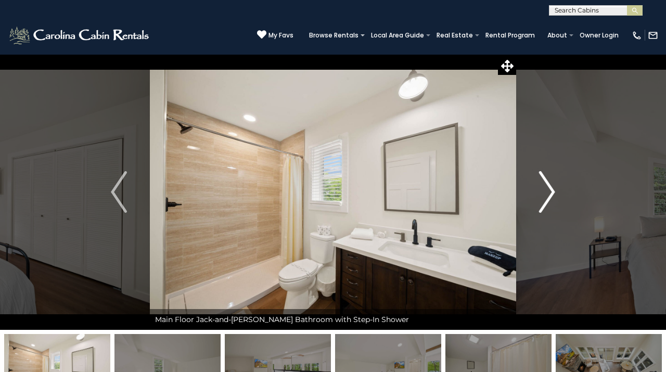
click at [548, 188] on img "Next" at bounding box center [547, 192] width 16 height 42
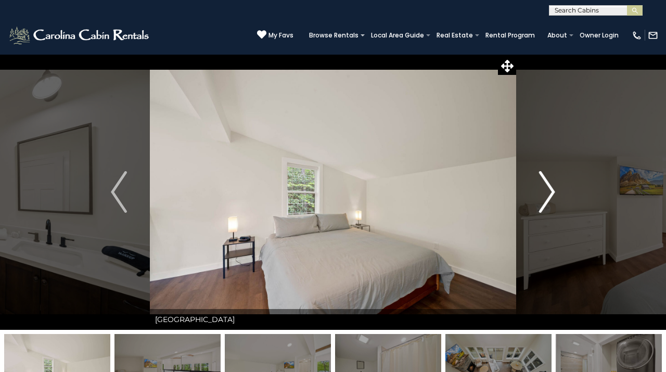
click at [548, 188] on img "Next" at bounding box center [547, 192] width 16 height 42
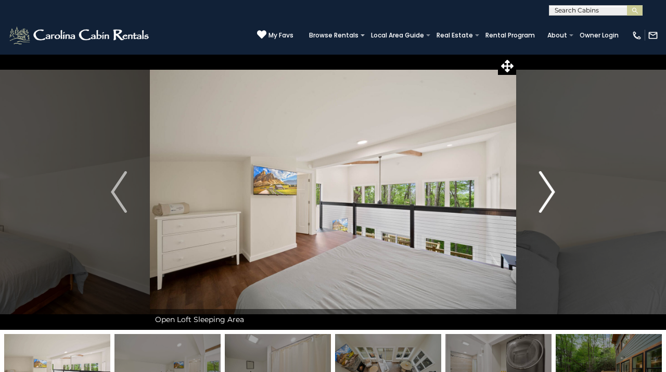
click at [548, 188] on img "Next" at bounding box center [547, 192] width 16 height 42
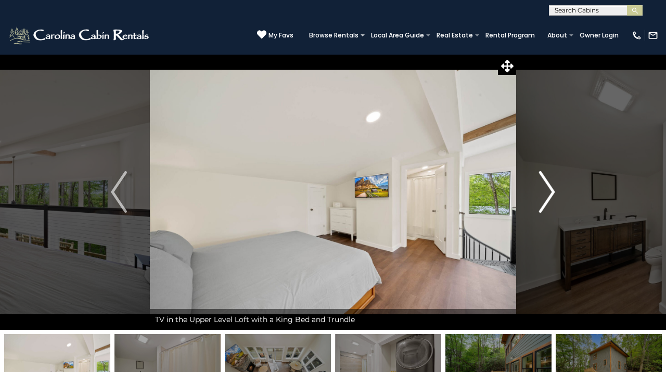
click at [548, 187] on img "Next" at bounding box center [547, 192] width 16 height 42
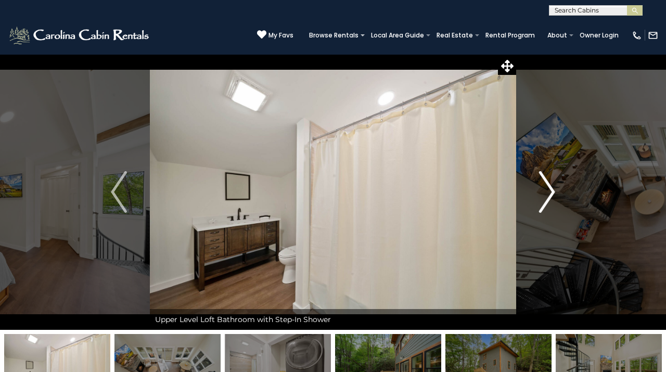
click at [548, 187] on img "Next" at bounding box center [547, 192] width 16 height 42
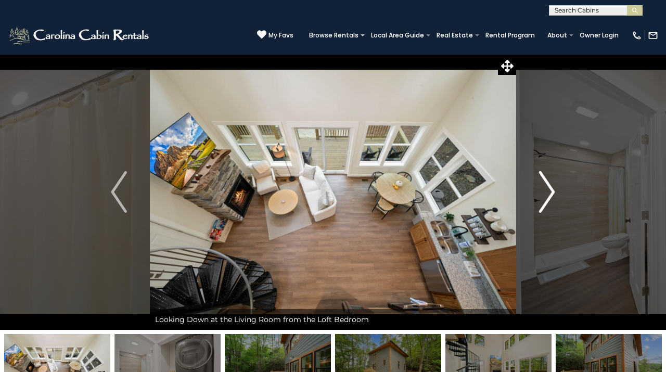
click at [548, 187] on img "Next" at bounding box center [547, 192] width 16 height 42
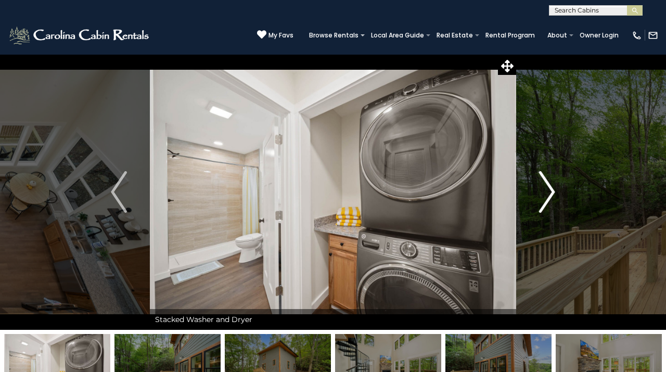
click at [548, 187] on img "Next" at bounding box center [547, 192] width 16 height 42
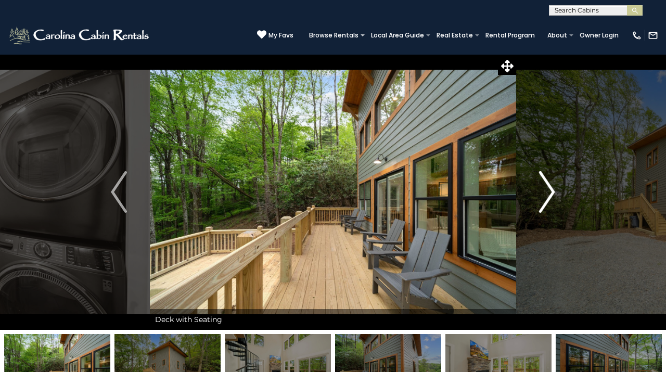
click at [548, 187] on img "Next" at bounding box center [547, 192] width 16 height 42
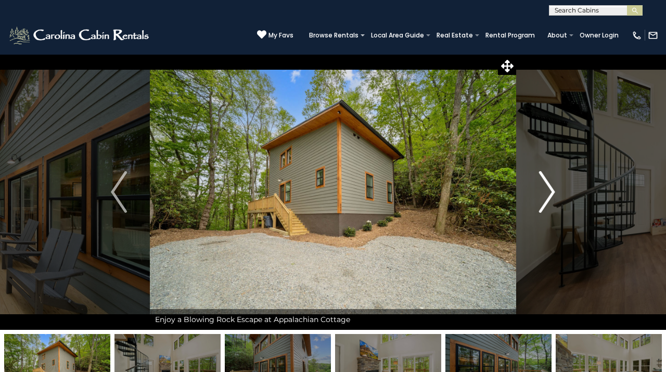
click at [548, 187] on img "Next" at bounding box center [547, 192] width 16 height 42
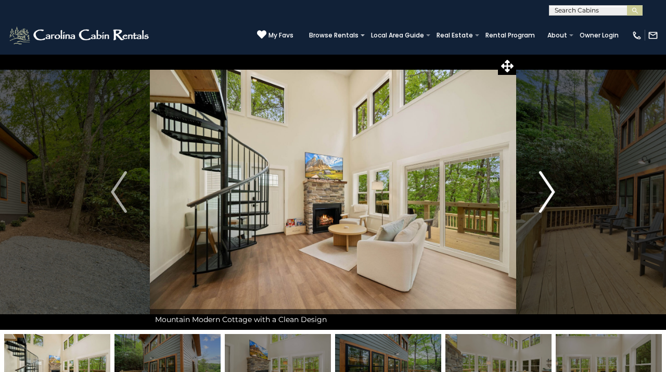
click at [548, 187] on img "Next" at bounding box center [547, 192] width 16 height 42
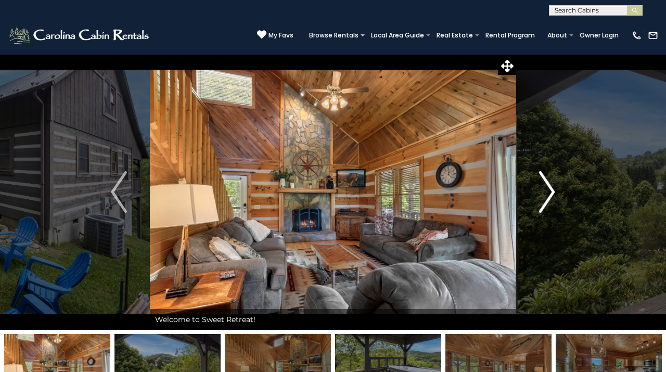
click at [549, 186] on img "Next" at bounding box center [547, 192] width 16 height 42
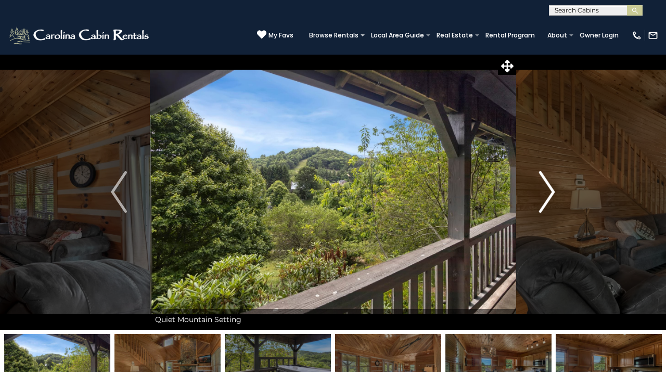
click at [549, 186] on img "Next" at bounding box center [547, 192] width 16 height 42
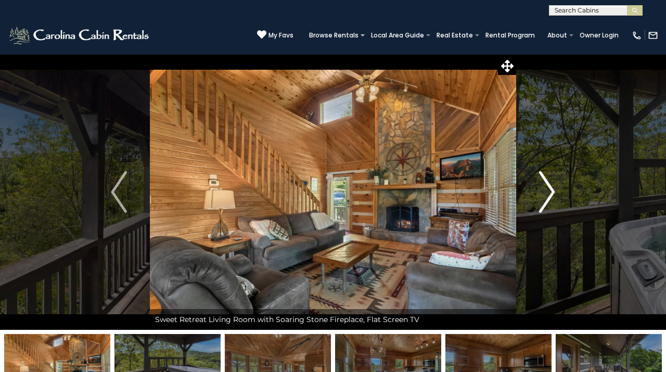
click at [549, 186] on img "Next" at bounding box center [547, 192] width 16 height 42
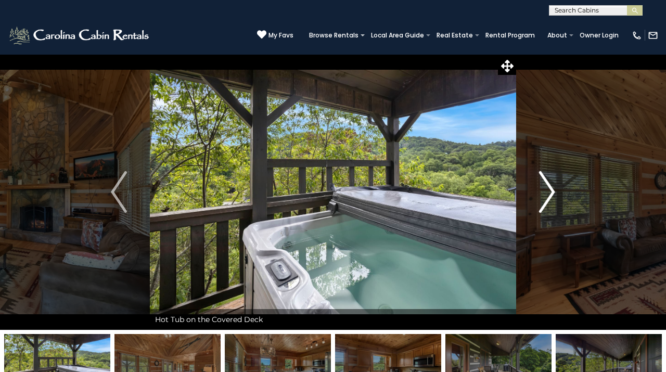
click at [549, 186] on img "Next" at bounding box center [547, 192] width 16 height 42
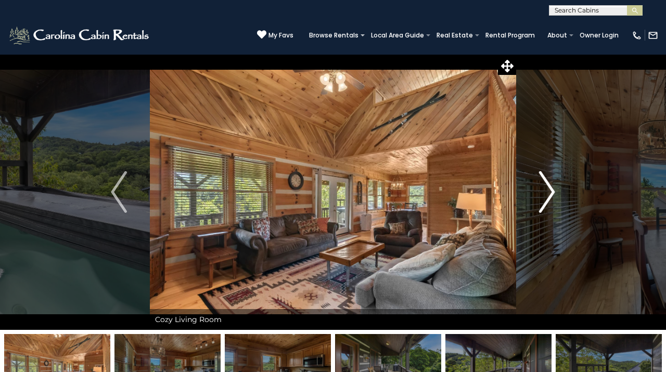
click at [549, 186] on img "Next" at bounding box center [547, 192] width 16 height 42
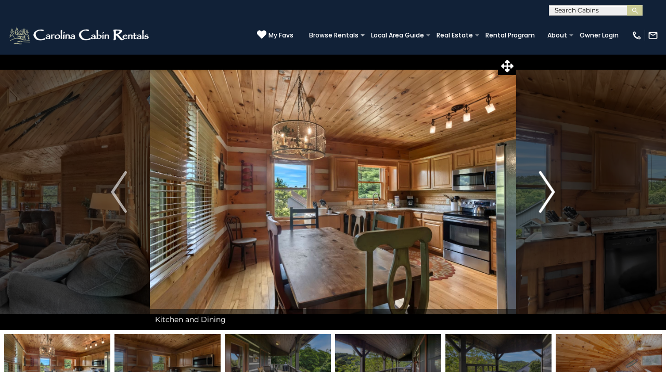
click at [549, 186] on img "Next" at bounding box center [547, 192] width 16 height 42
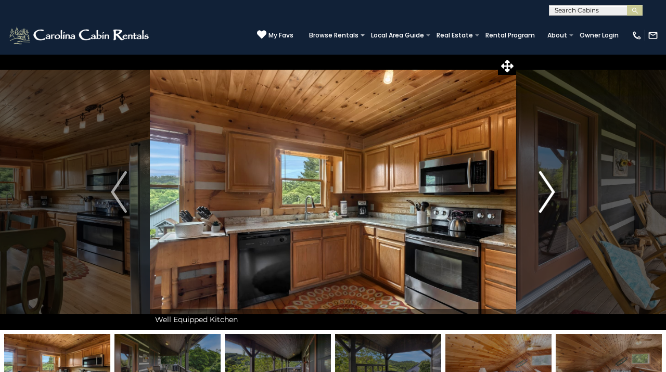
click at [549, 186] on img "Next" at bounding box center [547, 192] width 16 height 42
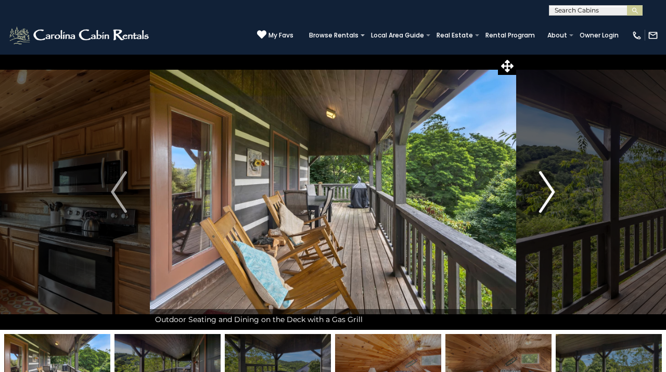
click at [549, 186] on img "Next" at bounding box center [547, 192] width 16 height 42
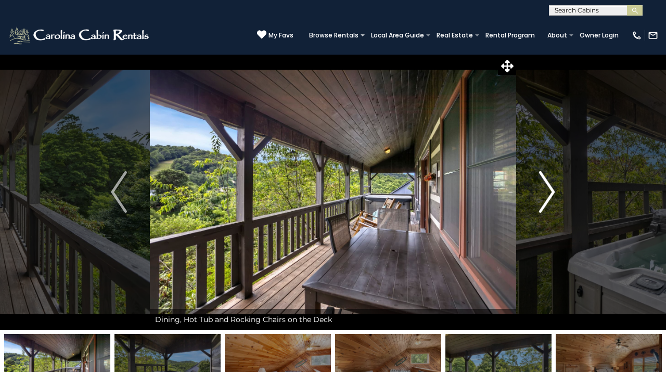
click at [549, 185] on img "Next" at bounding box center [547, 192] width 16 height 42
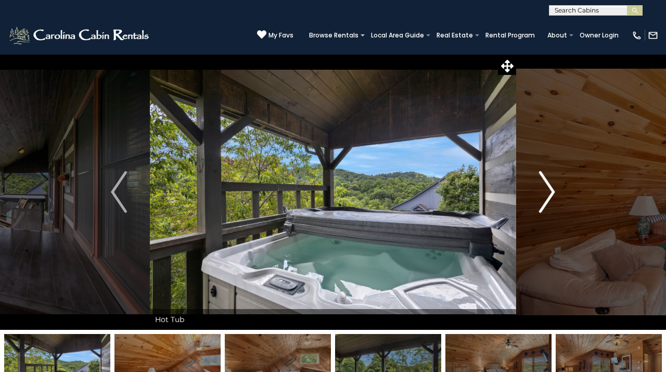
click at [549, 185] on img "Next" at bounding box center [547, 192] width 16 height 42
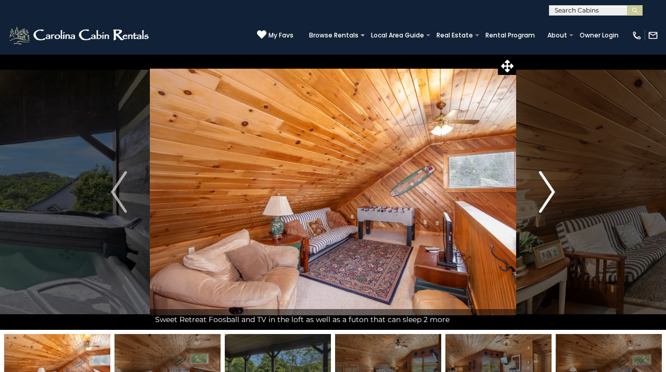
click at [549, 185] on img "Next" at bounding box center [547, 192] width 16 height 42
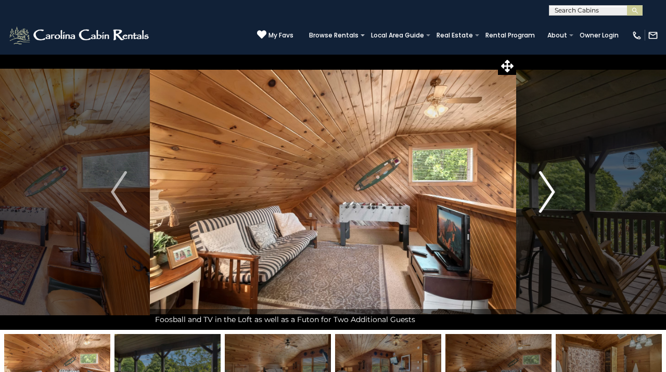
click at [549, 185] on img "Next" at bounding box center [547, 192] width 16 height 42
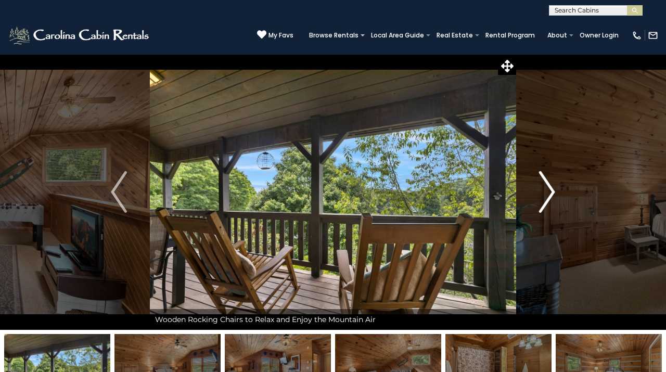
click at [549, 185] on img "Next" at bounding box center [547, 192] width 16 height 42
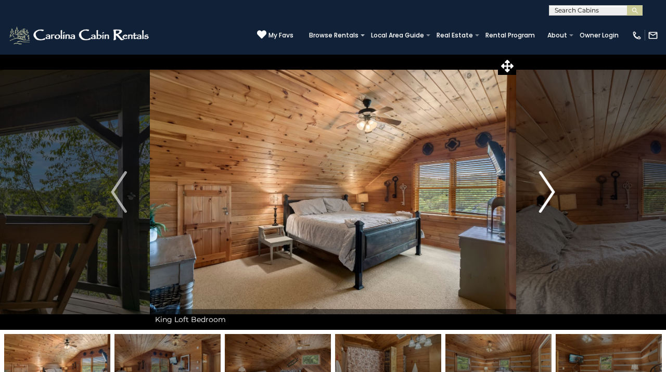
click at [549, 185] on img "Next" at bounding box center [547, 192] width 16 height 42
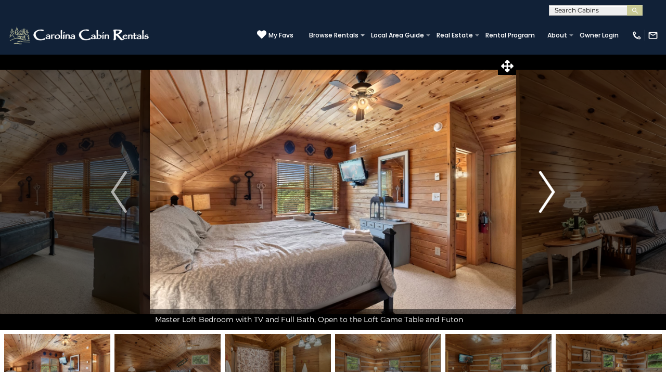
click at [549, 185] on img "Next" at bounding box center [547, 192] width 16 height 42
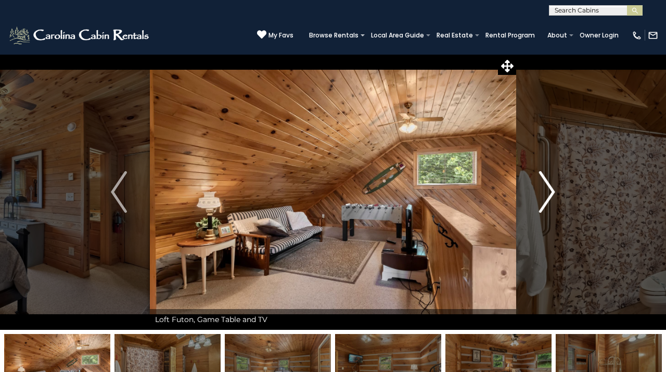
click at [549, 185] on img "Next" at bounding box center [547, 192] width 16 height 42
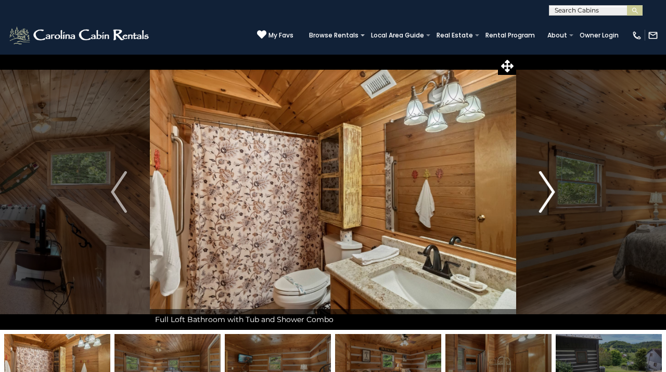
click at [549, 185] on img "Next" at bounding box center [547, 192] width 16 height 42
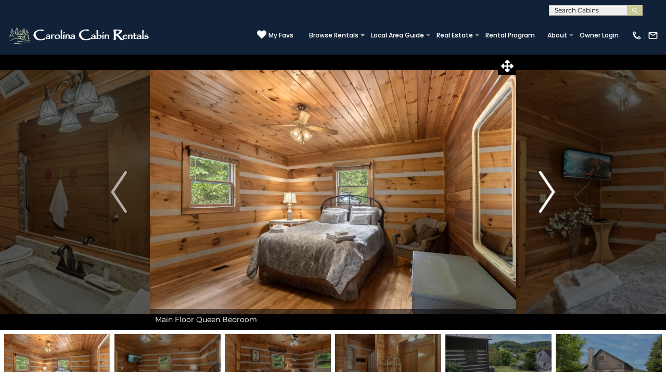
click at [549, 185] on img "Next" at bounding box center [547, 192] width 16 height 42
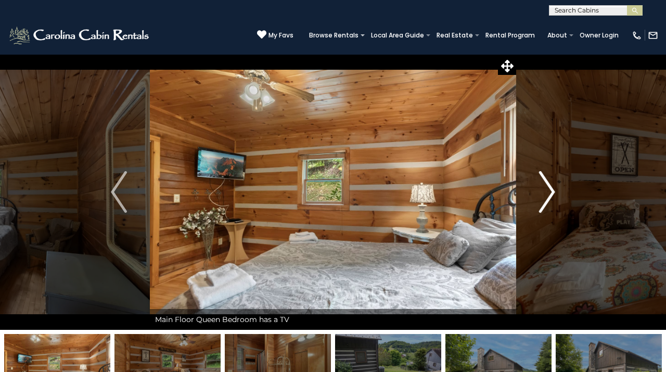
click at [549, 185] on img "Next" at bounding box center [547, 192] width 16 height 42
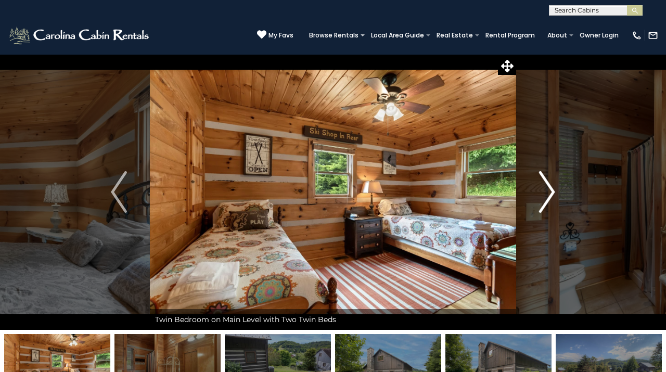
click at [549, 185] on img "Next" at bounding box center [547, 192] width 16 height 42
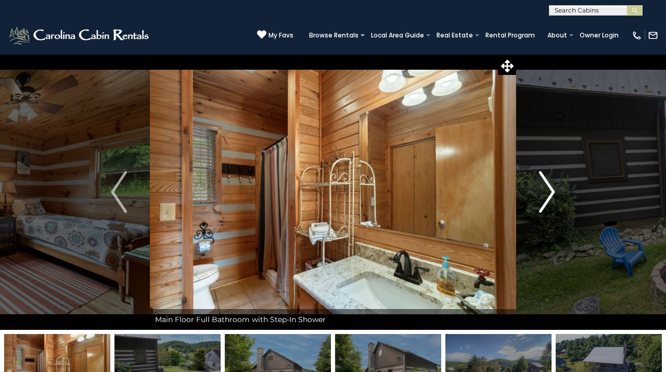
click at [549, 185] on img "Next" at bounding box center [547, 192] width 16 height 42
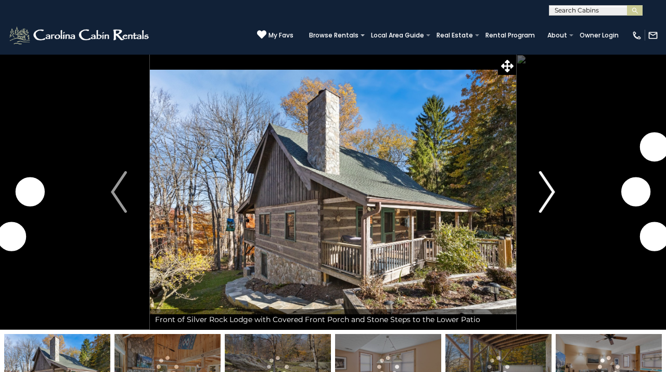
click at [546, 196] on img "Next" at bounding box center [547, 192] width 16 height 42
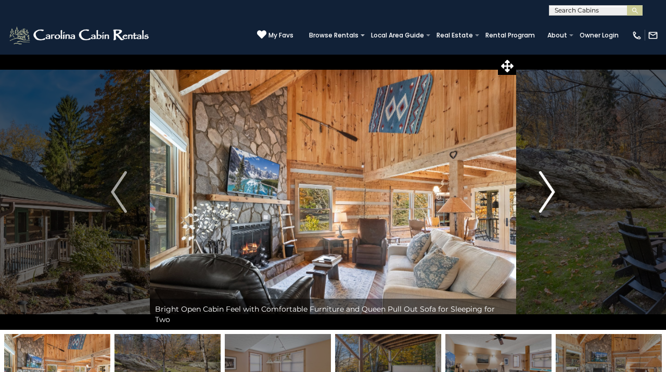
click at [546, 196] on img "Next" at bounding box center [547, 192] width 16 height 42
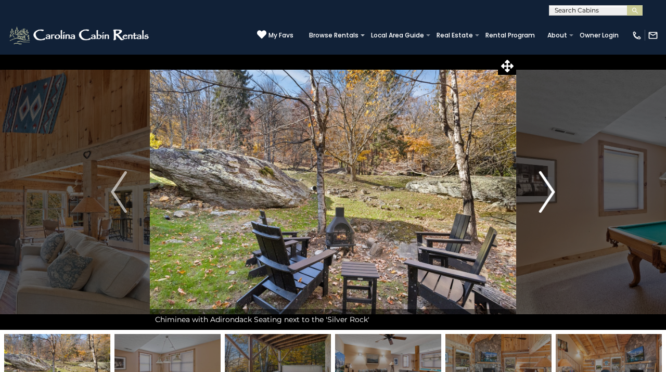
click at [546, 195] on img "Next" at bounding box center [547, 192] width 16 height 42
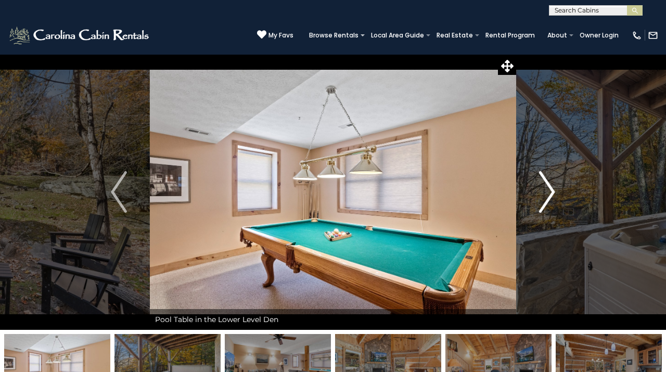
click at [546, 195] on img "Next" at bounding box center [547, 192] width 16 height 42
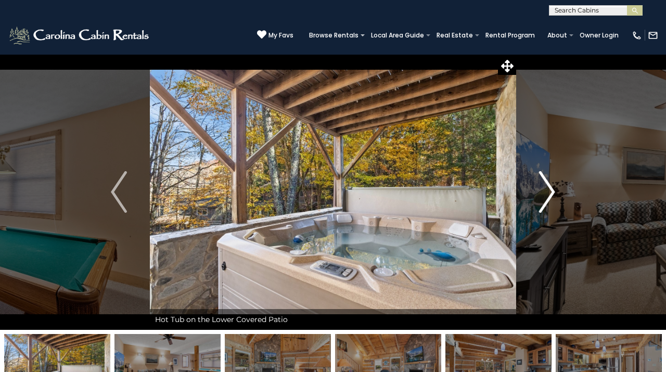
click at [546, 195] on img "Next" at bounding box center [547, 192] width 16 height 42
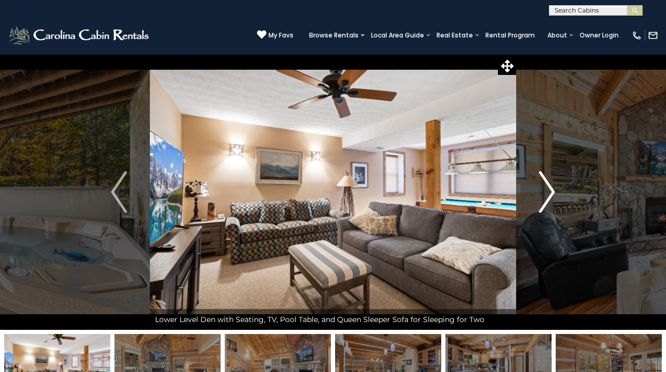
click at [546, 195] on img "Next" at bounding box center [547, 192] width 16 height 42
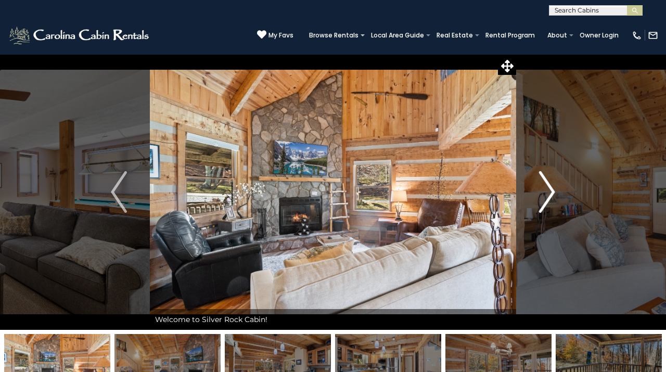
click at [546, 194] on img "Next" at bounding box center [547, 192] width 16 height 42
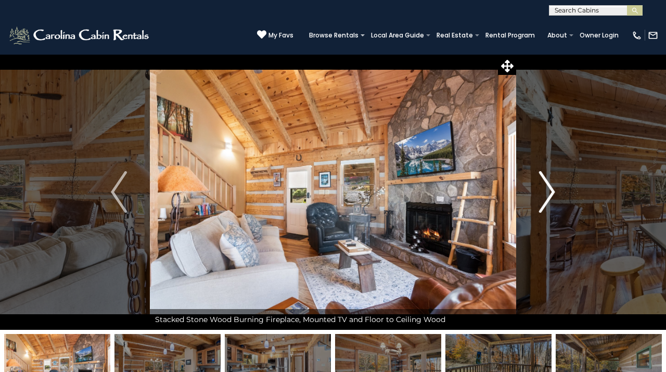
click at [546, 194] on img "Next" at bounding box center [547, 192] width 16 height 42
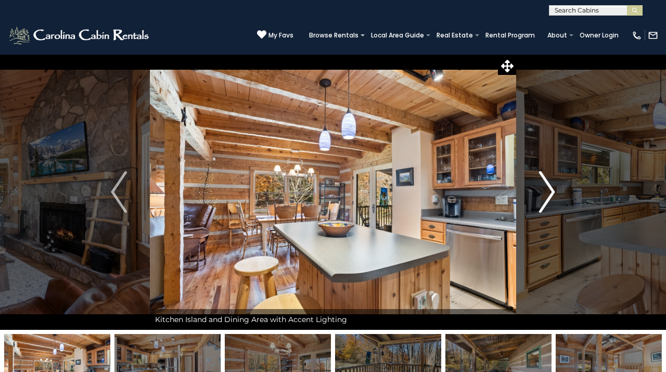
click at [546, 194] on img "Next" at bounding box center [547, 192] width 16 height 42
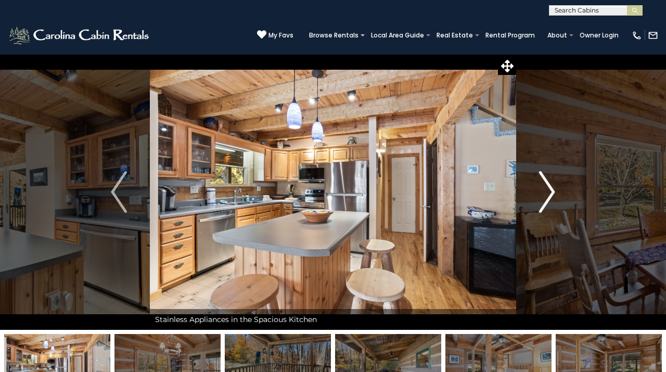
click at [546, 194] on img "Next" at bounding box center [547, 192] width 16 height 42
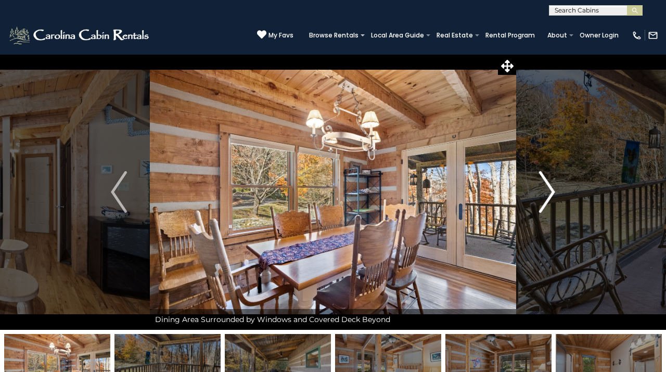
click at [546, 194] on img "Next" at bounding box center [547, 192] width 16 height 42
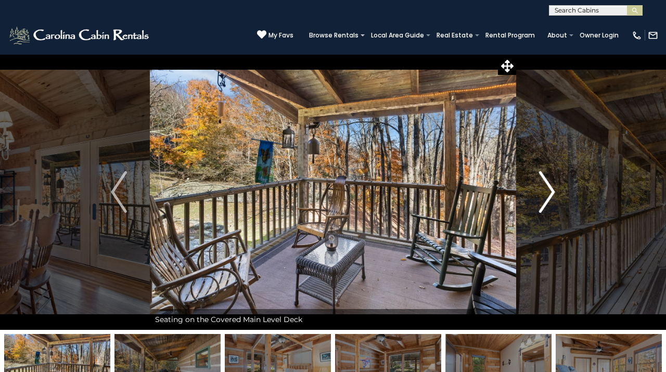
click at [546, 194] on img "Next" at bounding box center [547, 192] width 16 height 42
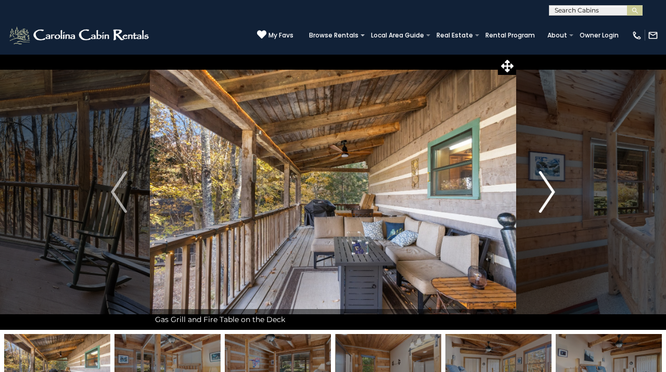
click at [546, 194] on img "Next" at bounding box center [547, 192] width 16 height 42
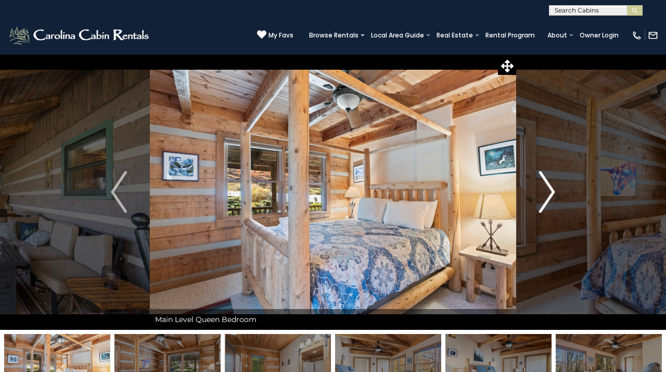
click at [546, 194] on img "Next" at bounding box center [547, 192] width 16 height 42
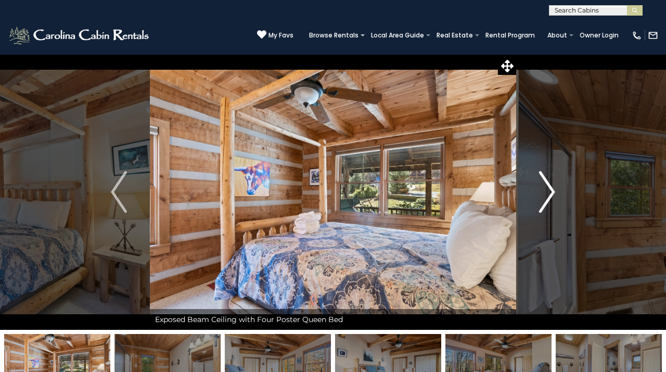
click at [546, 194] on img "Next" at bounding box center [547, 192] width 16 height 42
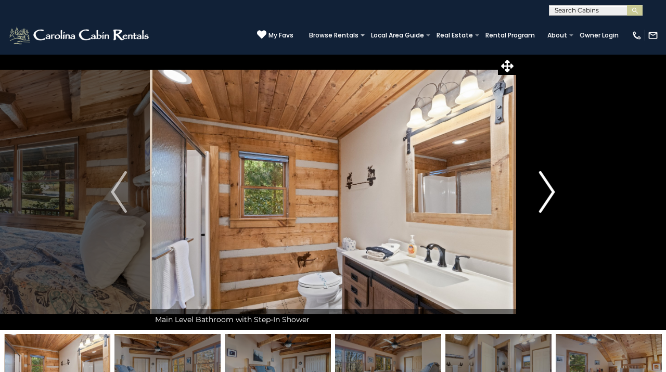
click at [546, 194] on img "Next" at bounding box center [547, 192] width 16 height 42
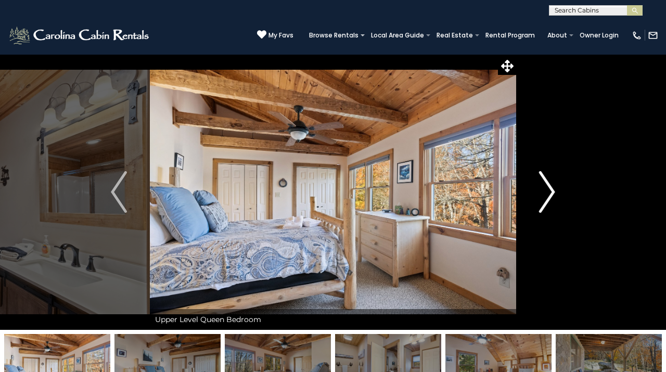
click at [546, 194] on img "Next" at bounding box center [547, 192] width 16 height 42
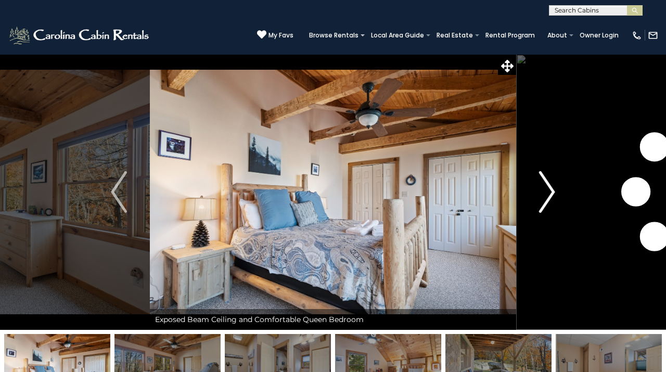
click at [546, 194] on img "Next" at bounding box center [547, 192] width 16 height 42
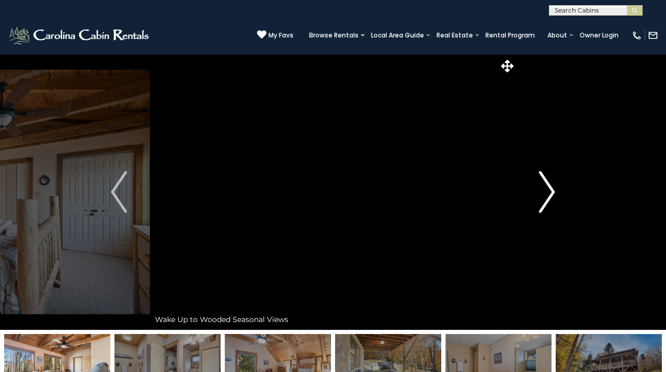
click at [546, 194] on img "Next" at bounding box center [547, 192] width 16 height 42
